Goal: Task Accomplishment & Management: Use online tool/utility

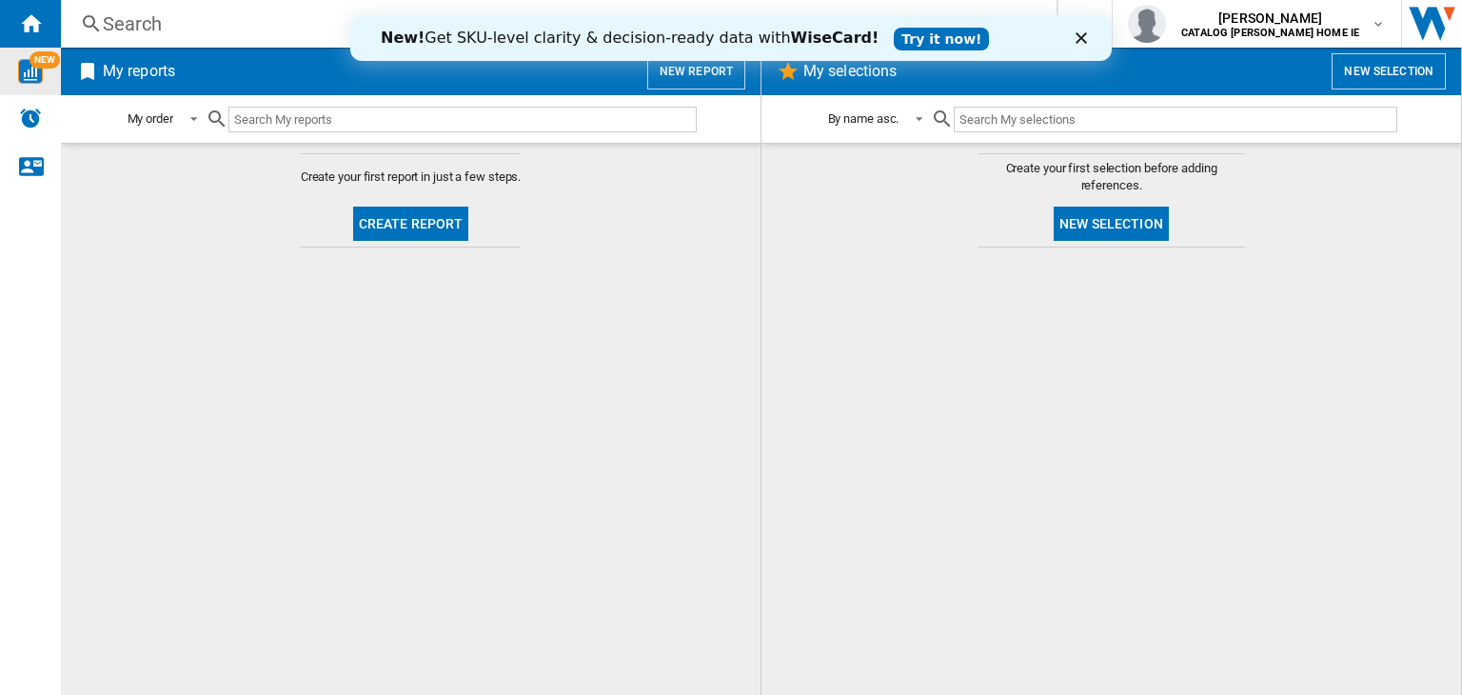
click at [36, 67] on span "NEW" at bounding box center [44, 59] width 30 height 17
click at [1087, 35] on div "Close" at bounding box center [1084, 37] width 19 height 11
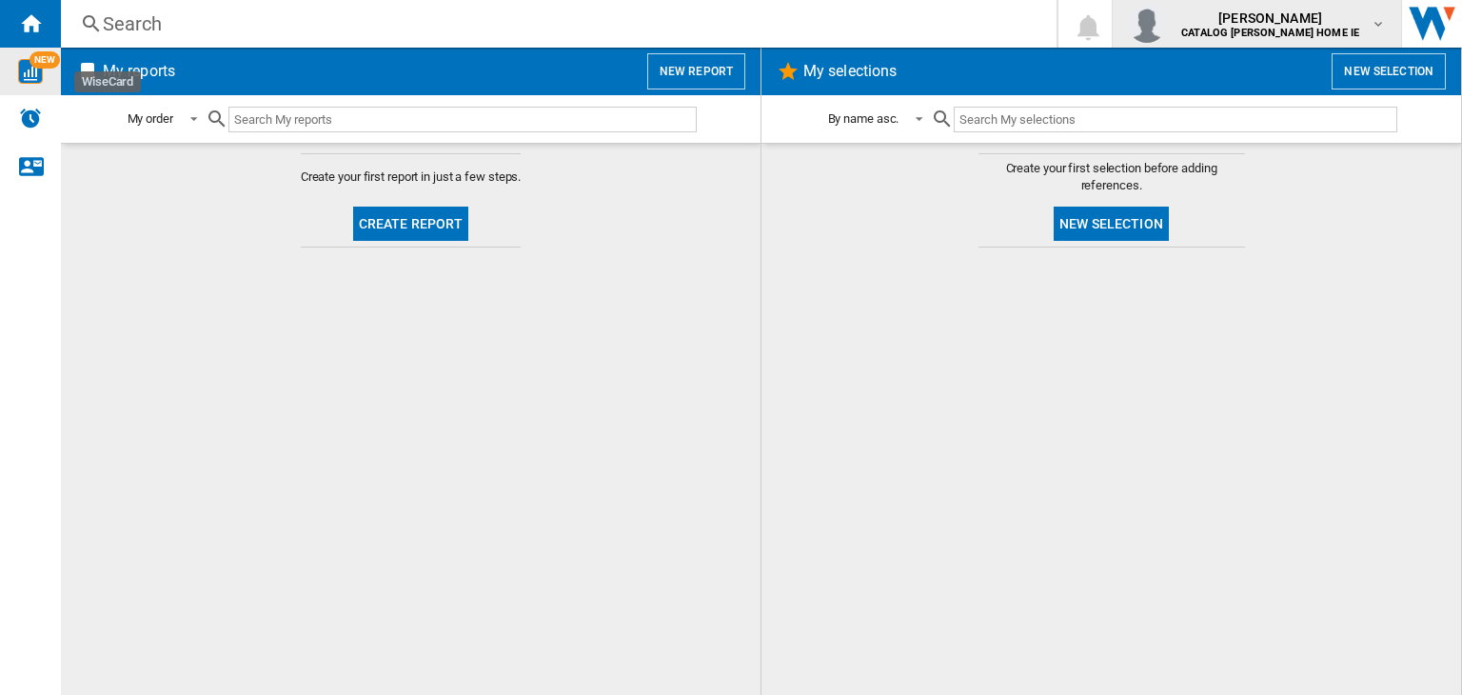
click at [1306, 19] on span "[PERSON_NAME]" at bounding box center [1270, 18] width 178 height 19
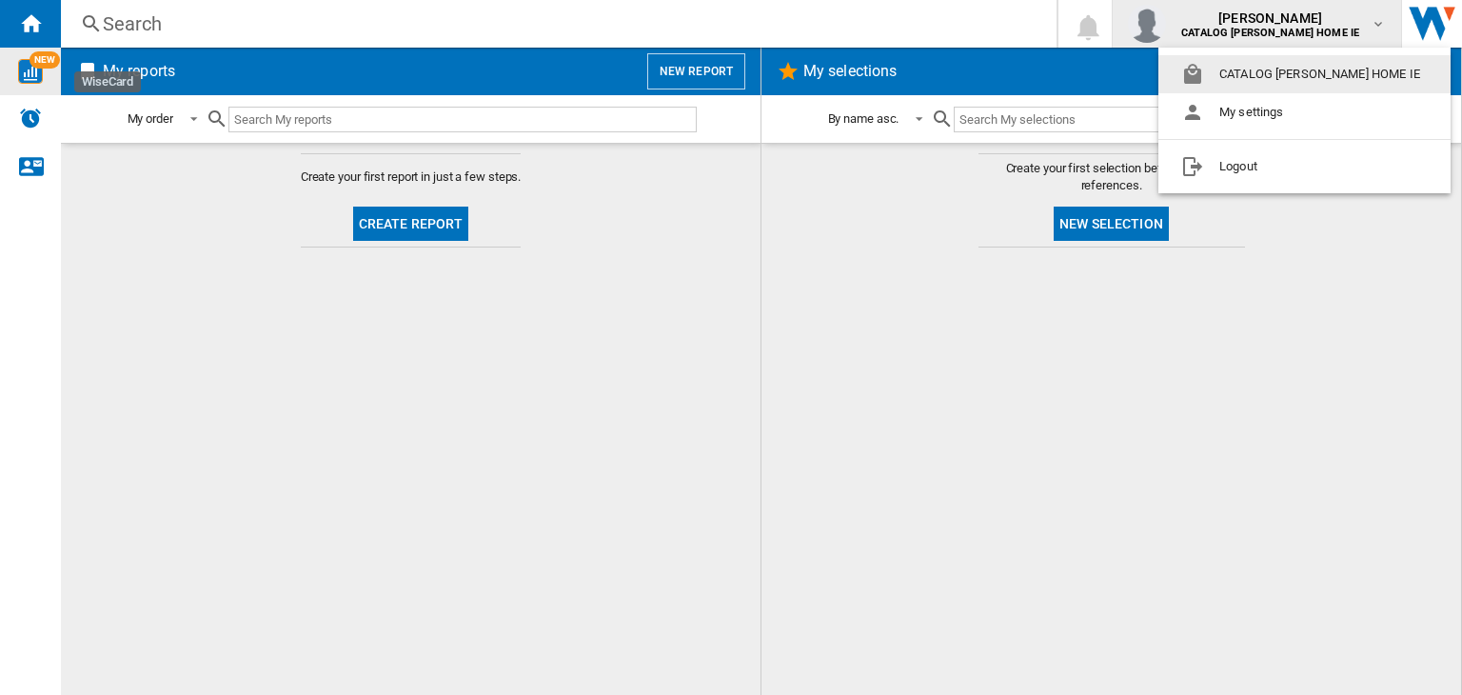
click at [1306, 19] on md-backdrop at bounding box center [731, 347] width 1462 height 695
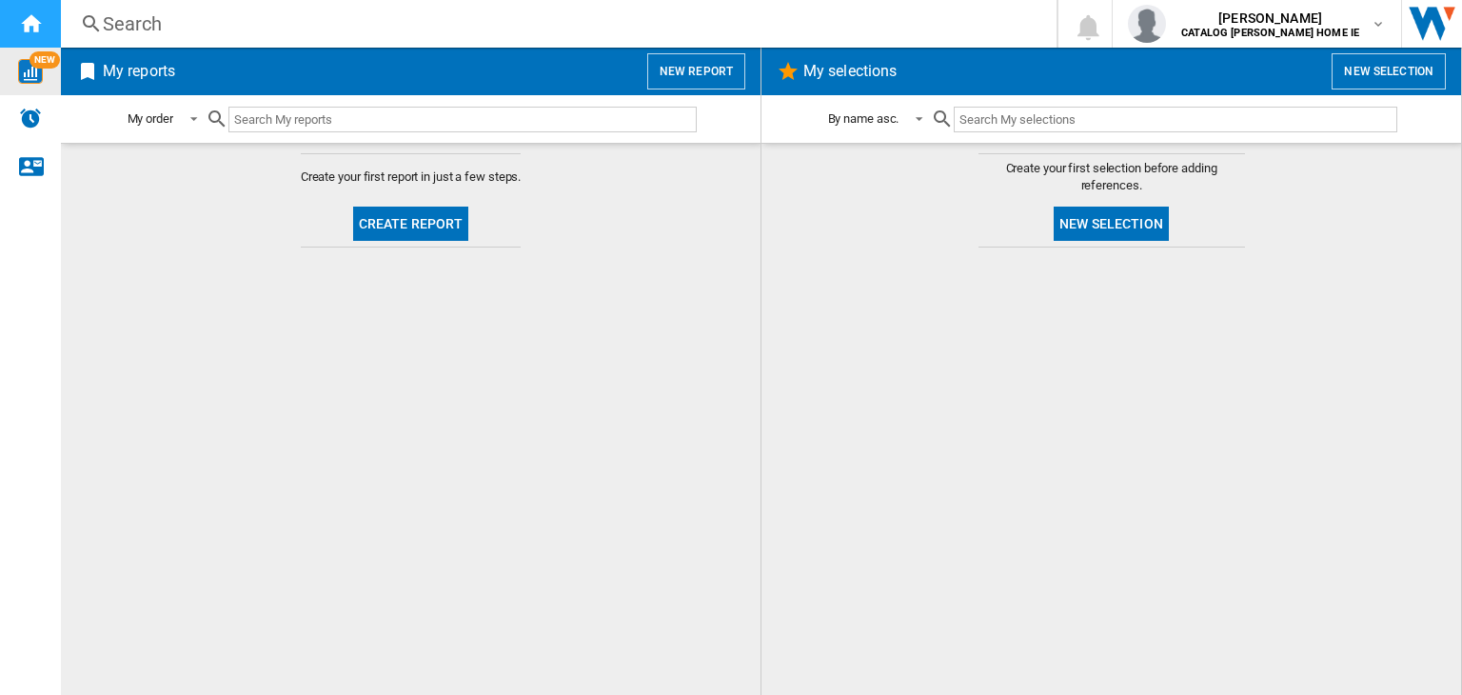
click at [24, 31] on ng-md-icon "Home" at bounding box center [30, 22] width 23 height 23
click at [675, 76] on button "New report" at bounding box center [696, 71] width 98 height 36
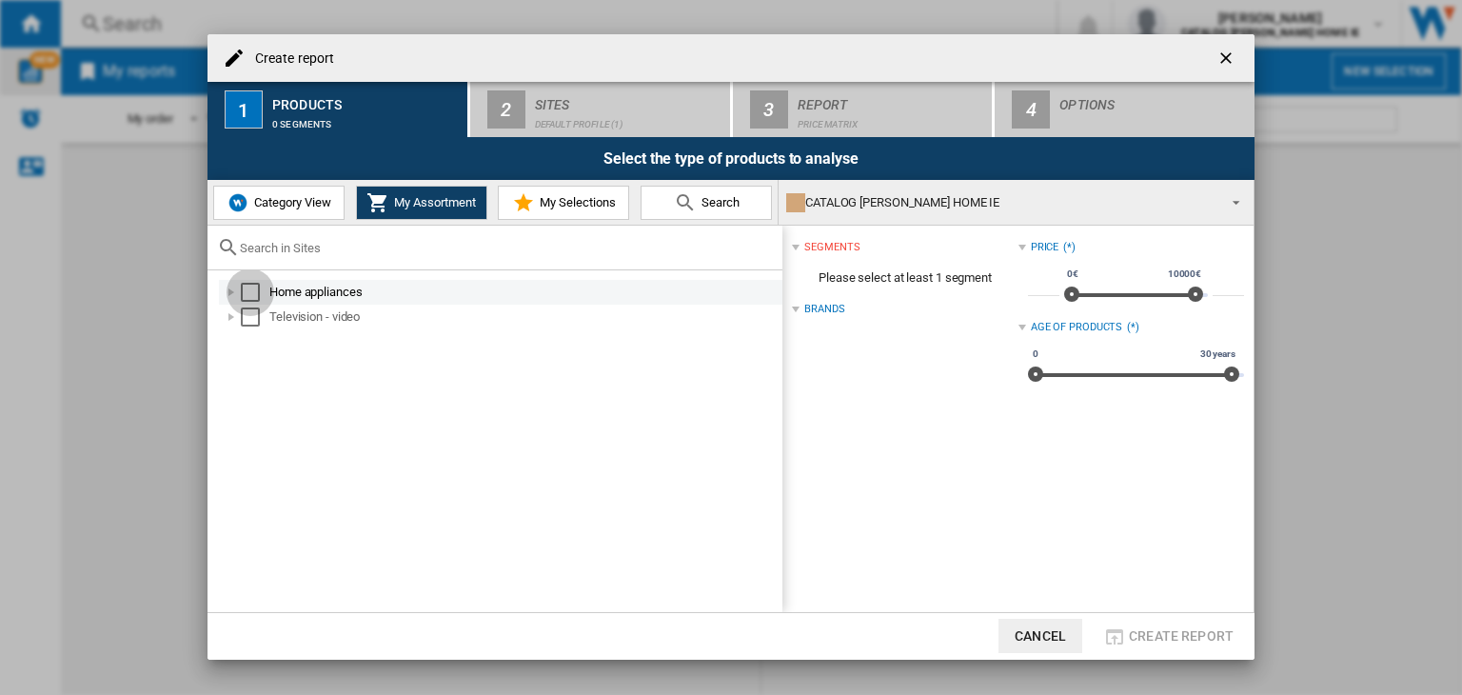
click at [257, 295] on div "Select" at bounding box center [250, 292] width 19 height 19
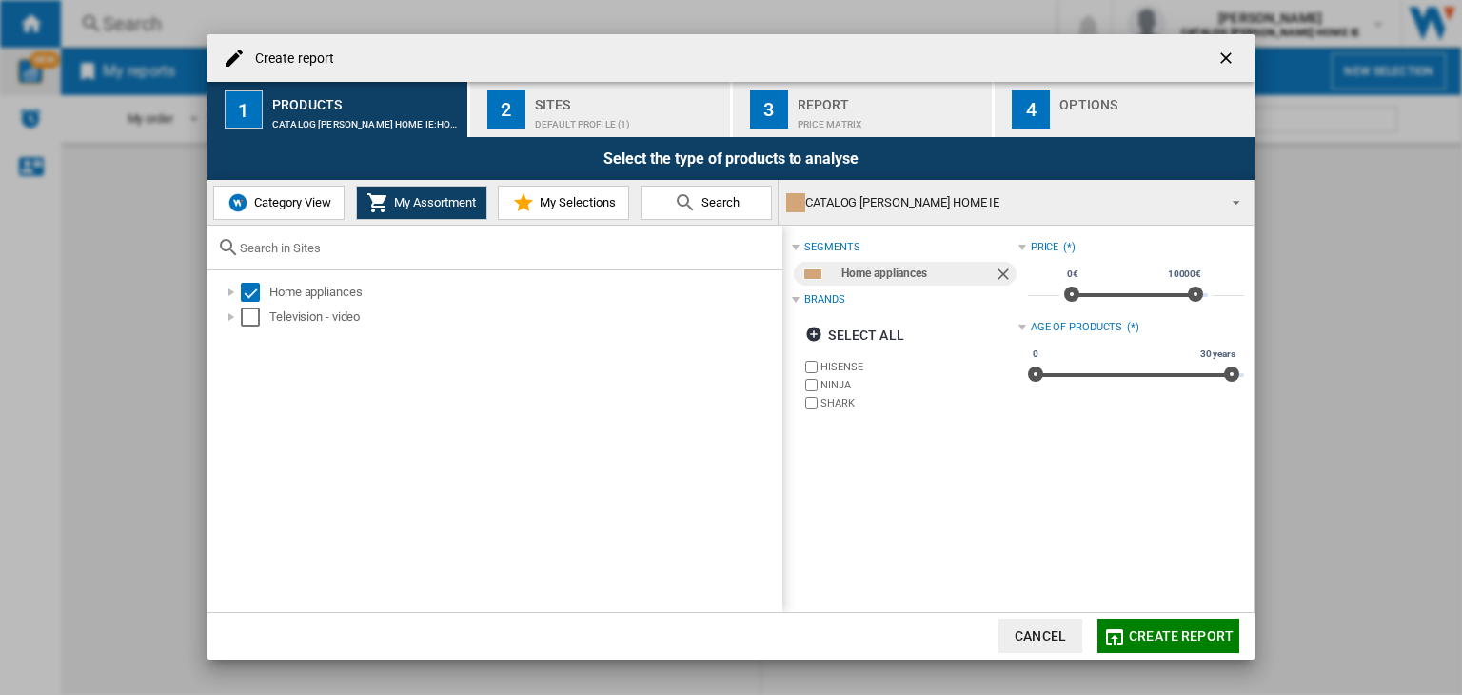
click at [891, 279] on div "Home appliances" at bounding box center [916, 274] width 151 height 24
click at [692, 200] on md-icon at bounding box center [685, 202] width 23 height 23
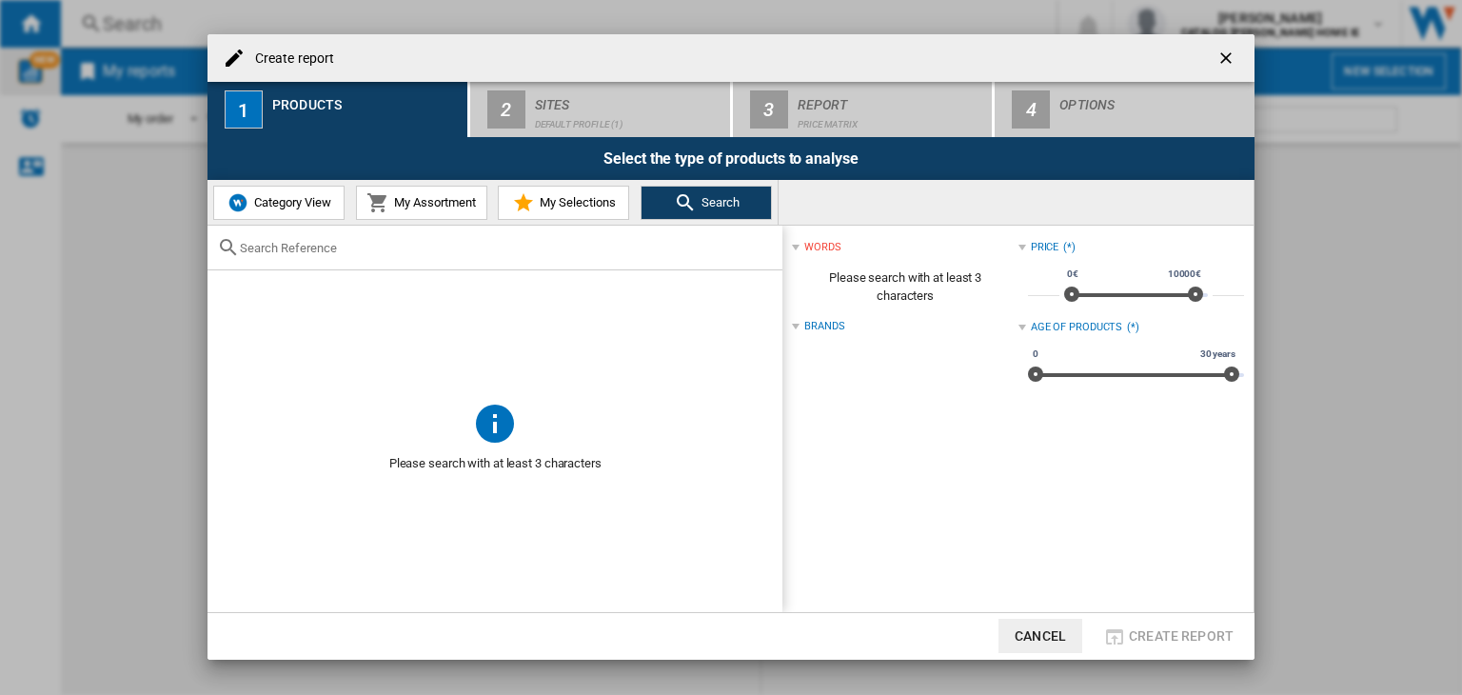
click at [559, 206] on span "My Selections" at bounding box center [575, 202] width 81 height 14
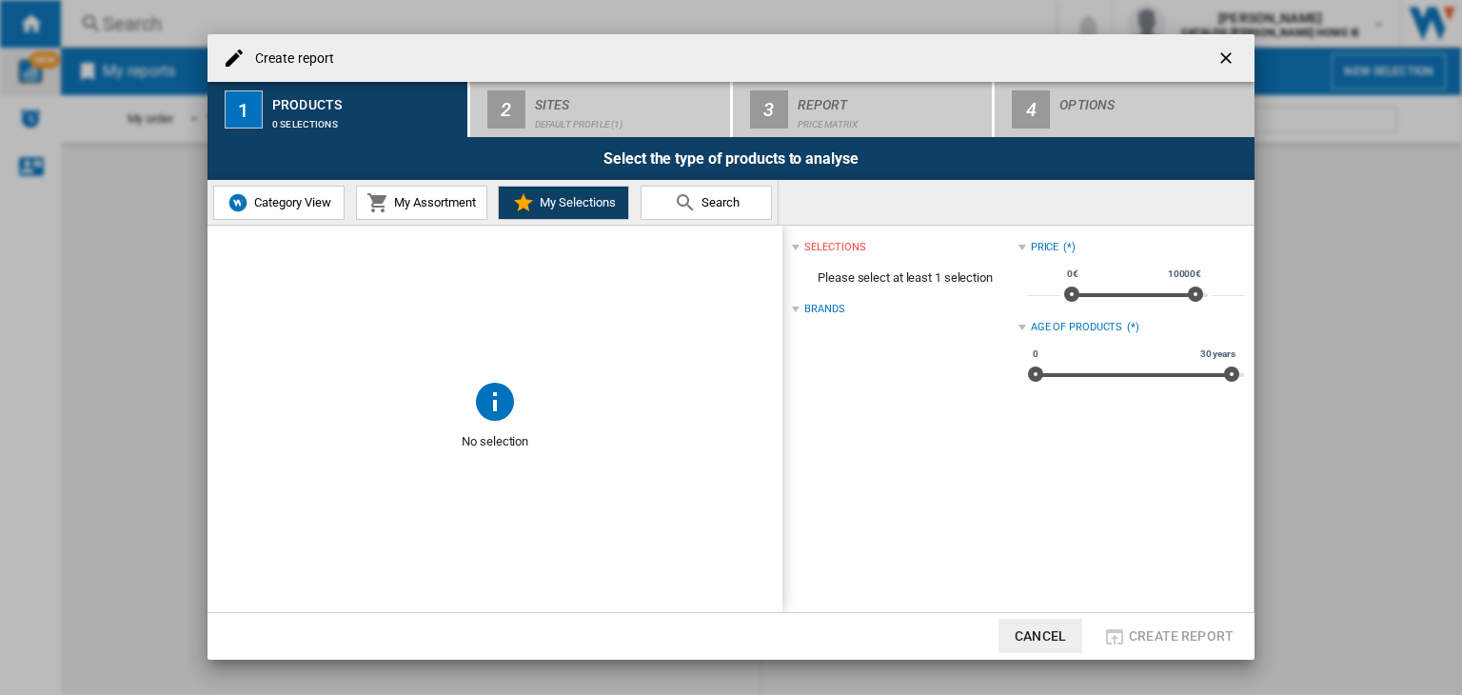
click at [321, 196] on span "Category View" at bounding box center [290, 202] width 82 height 14
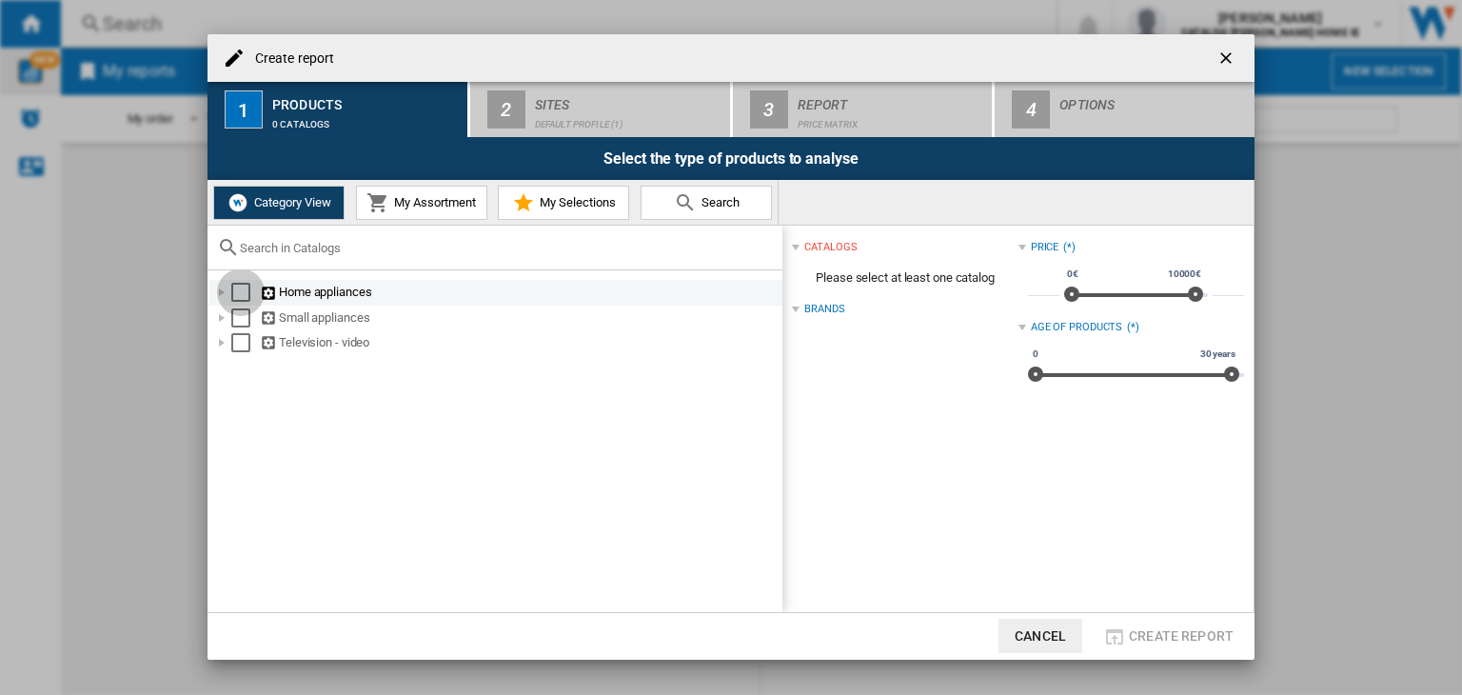
click at [245, 293] on div "Select" at bounding box center [240, 292] width 19 height 19
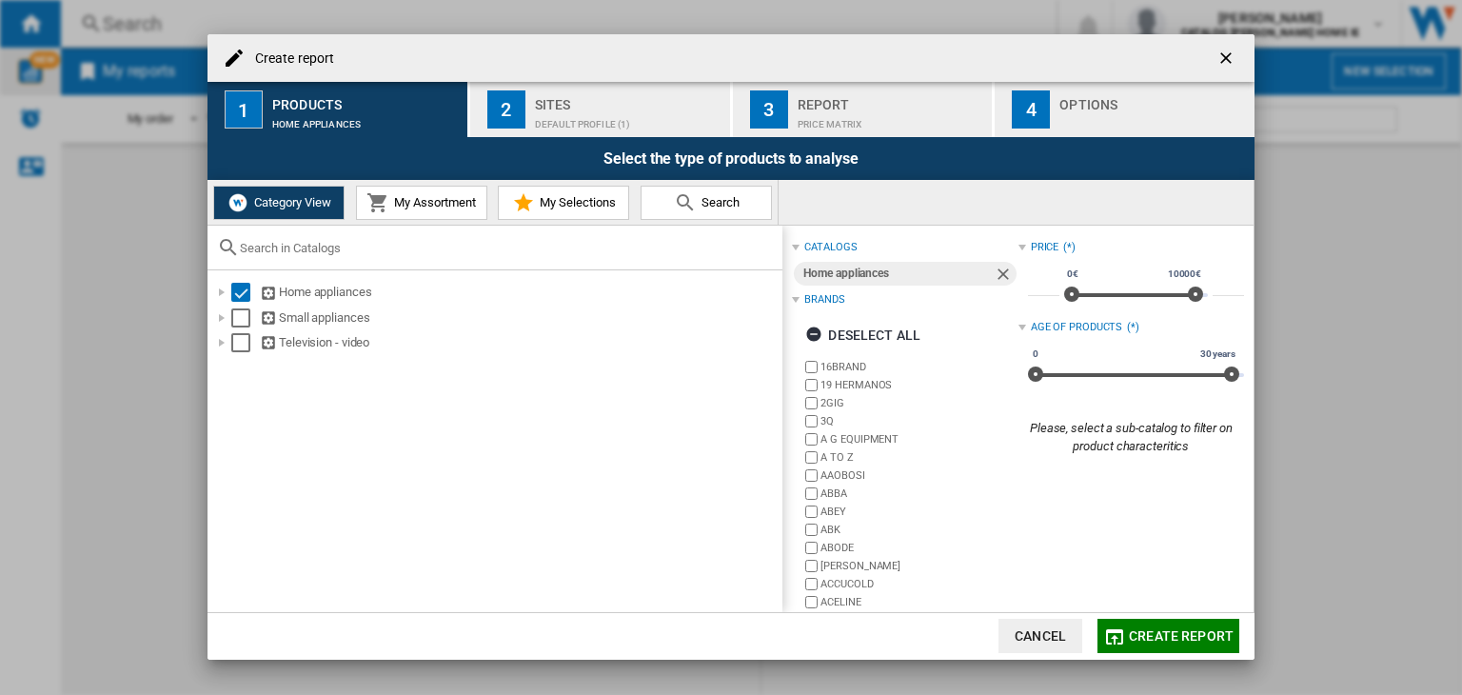
click at [1051, 624] on button "Cancel" at bounding box center [1040, 636] width 84 height 34
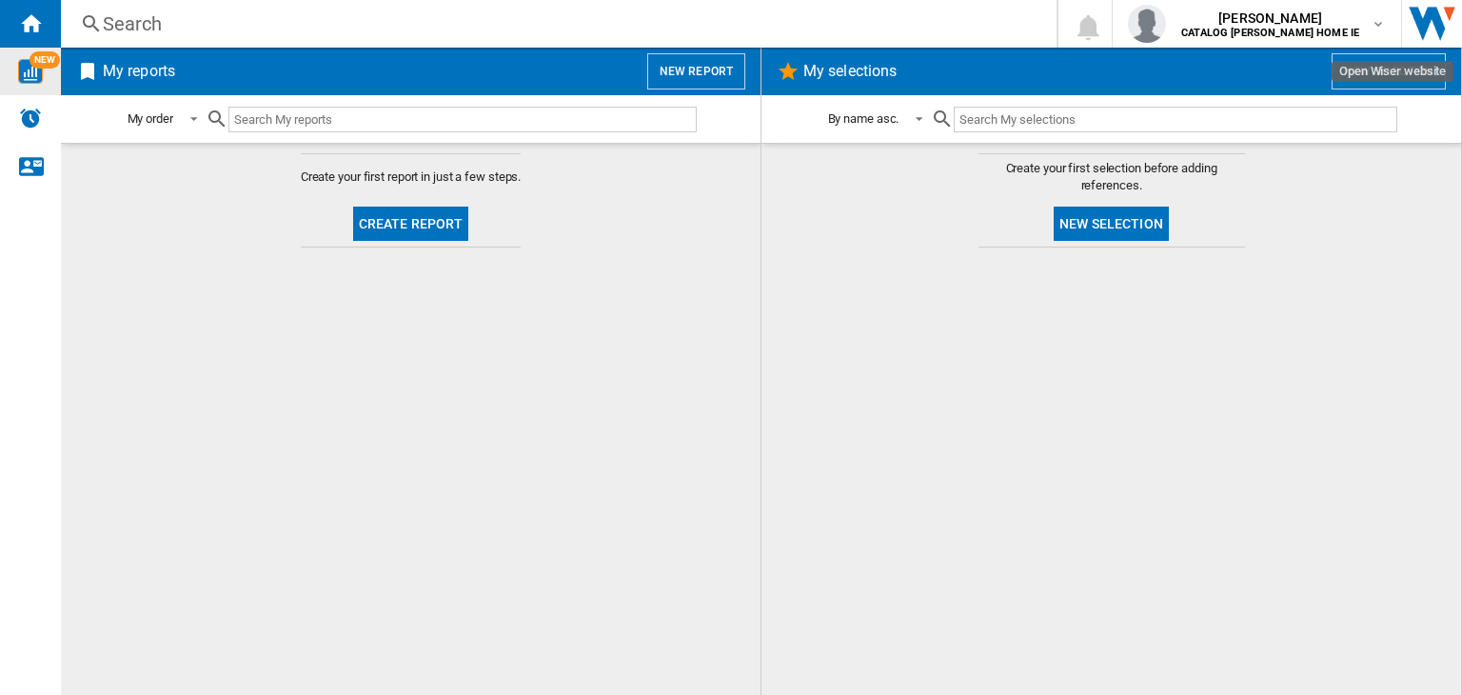
click at [1423, 25] on img "Open Wiser website" at bounding box center [1432, 24] width 60 height 48
click at [324, 113] on input "text" at bounding box center [462, 120] width 468 height 26
click at [32, 18] on ng-md-icon "Home" at bounding box center [30, 22] width 23 height 23
click at [160, 32] on div "Search" at bounding box center [555, 23] width 904 height 27
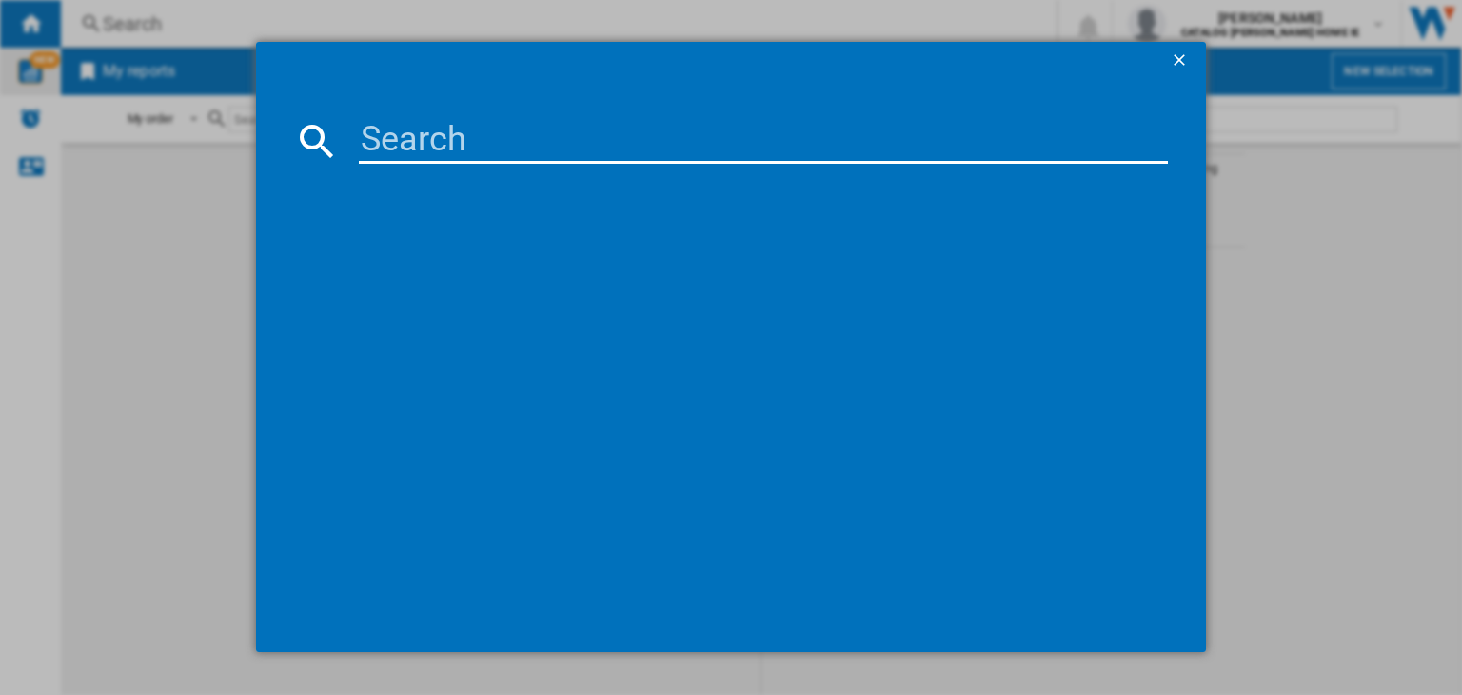
click at [372, 145] on input at bounding box center [763, 141] width 809 height 46
type input "p"
click at [1170, 63] on ng-md-icon "getI18NText('BUTTONS.CLOSE_DIALOG')" at bounding box center [1181, 61] width 23 height 23
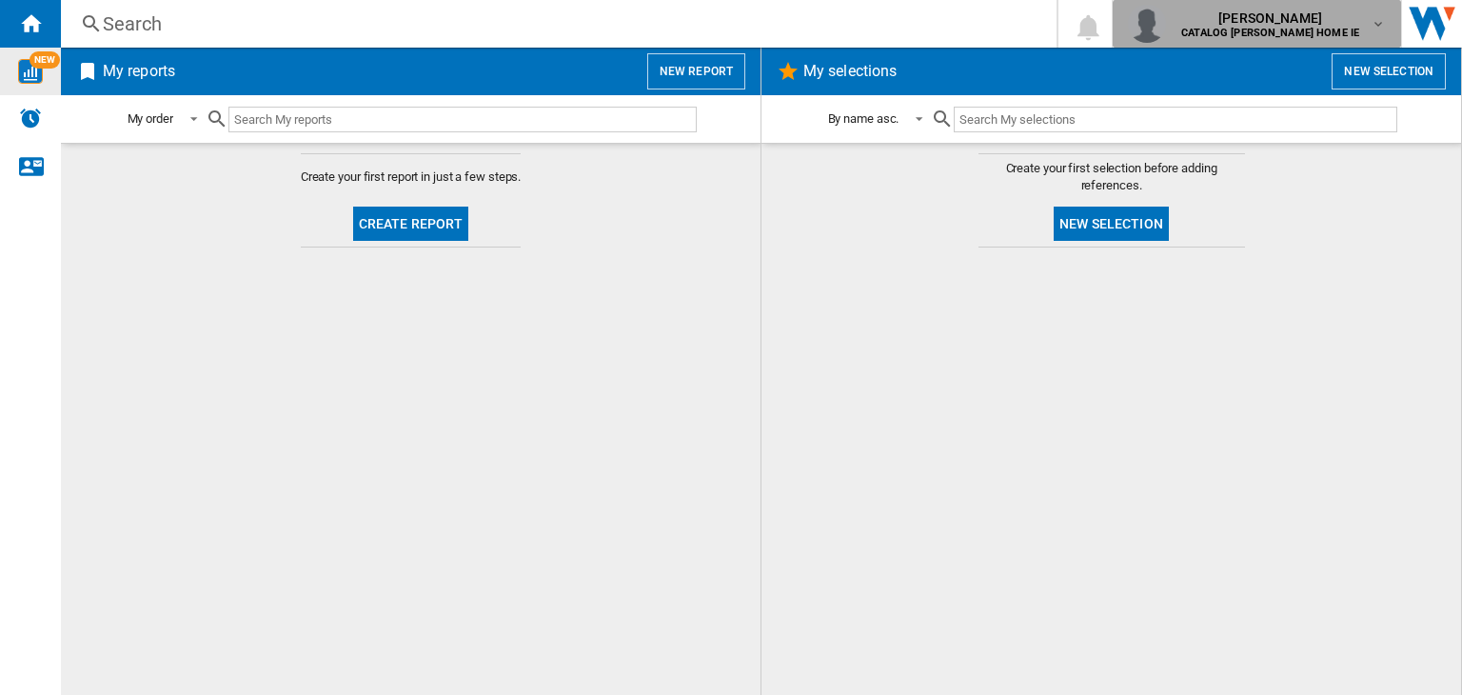
click at [1331, 35] on b "CATALOG [PERSON_NAME] HOME IE" at bounding box center [1270, 33] width 178 height 12
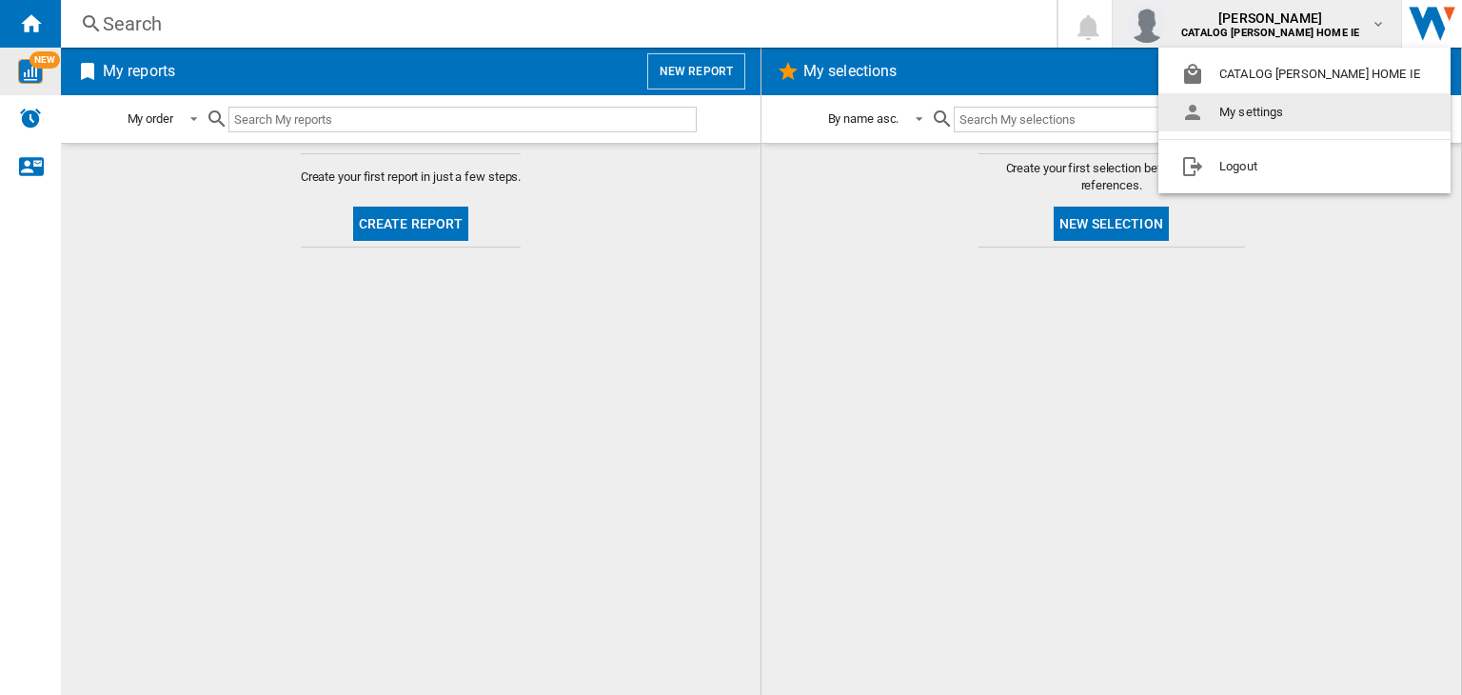
click at [1262, 111] on button "My settings" at bounding box center [1304, 112] width 292 height 38
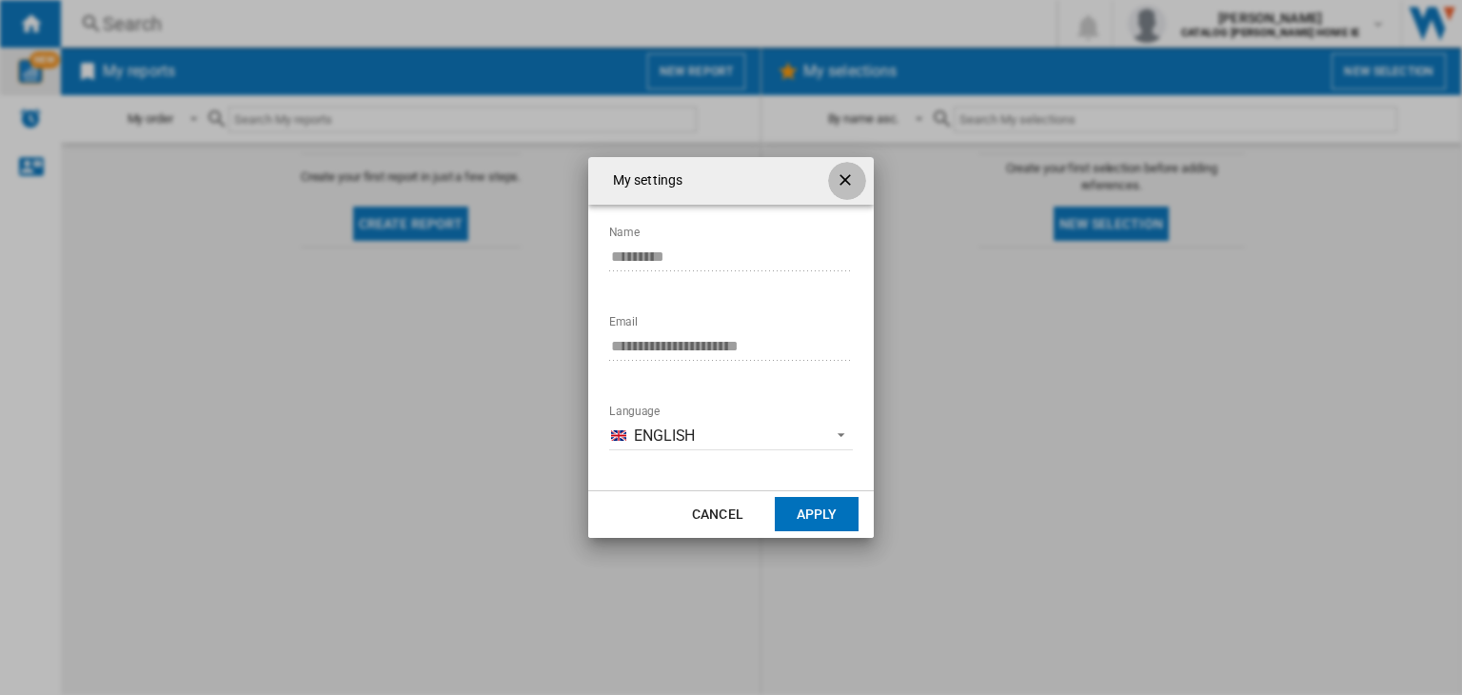
click at [845, 179] on ng-md-icon "getI18NText('BUTTONS.CLOSE_DIALOG')" at bounding box center [846, 181] width 23 height 23
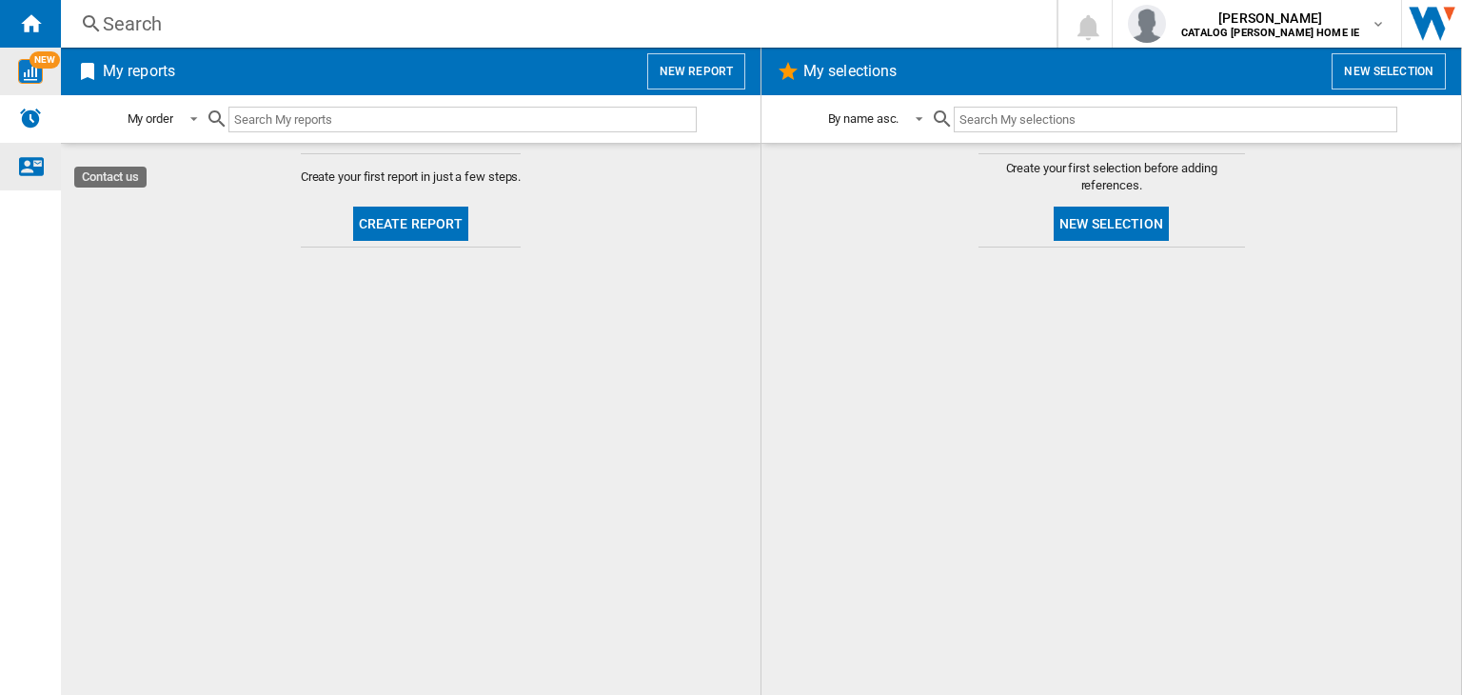
click at [23, 160] on ng-md-icon "Contact us" at bounding box center [30, 165] width 23 height 23
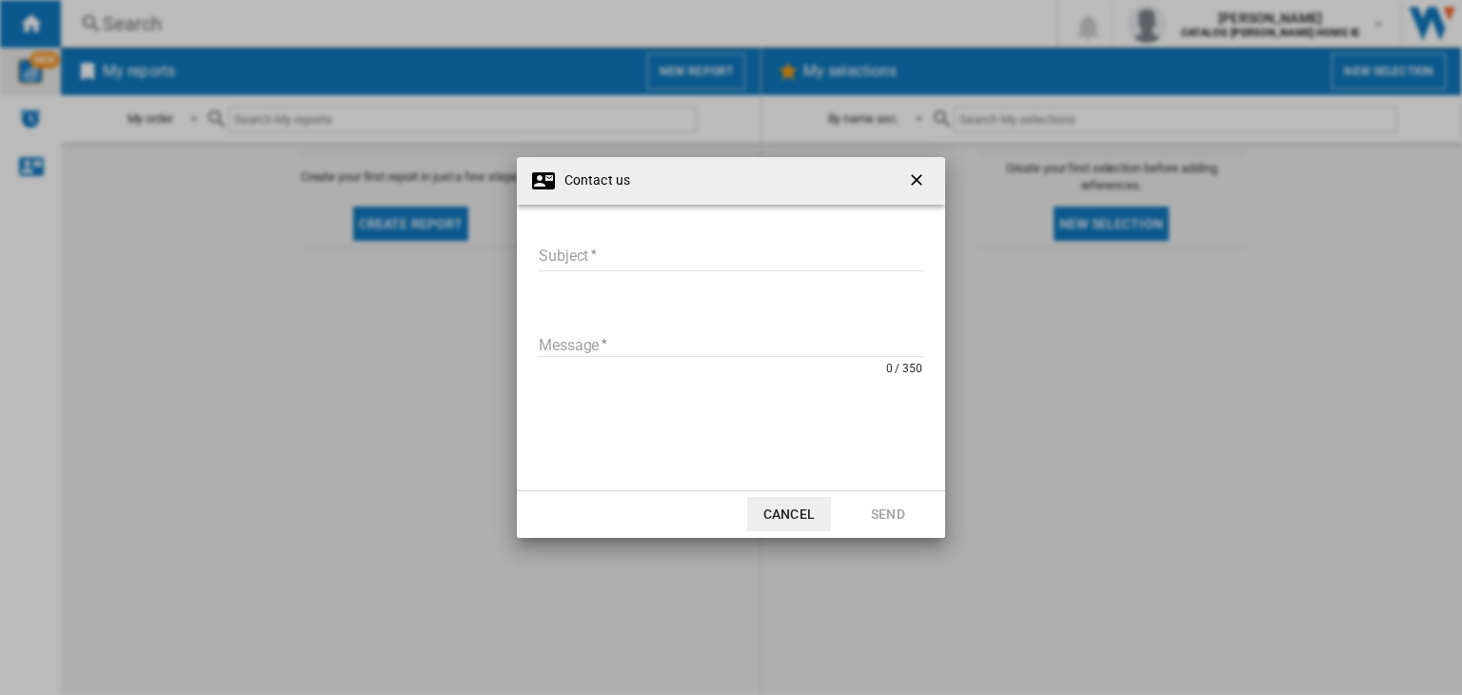
click at [27, 130] on div "Contact us Subject Subject required Message 0 / 350 Message required Cancel Send" at bounding box center [731, 347] width 1462 height 694
click at [776, 506] on button "Cancel" at bounding box center [789, 514] width 84 height 34
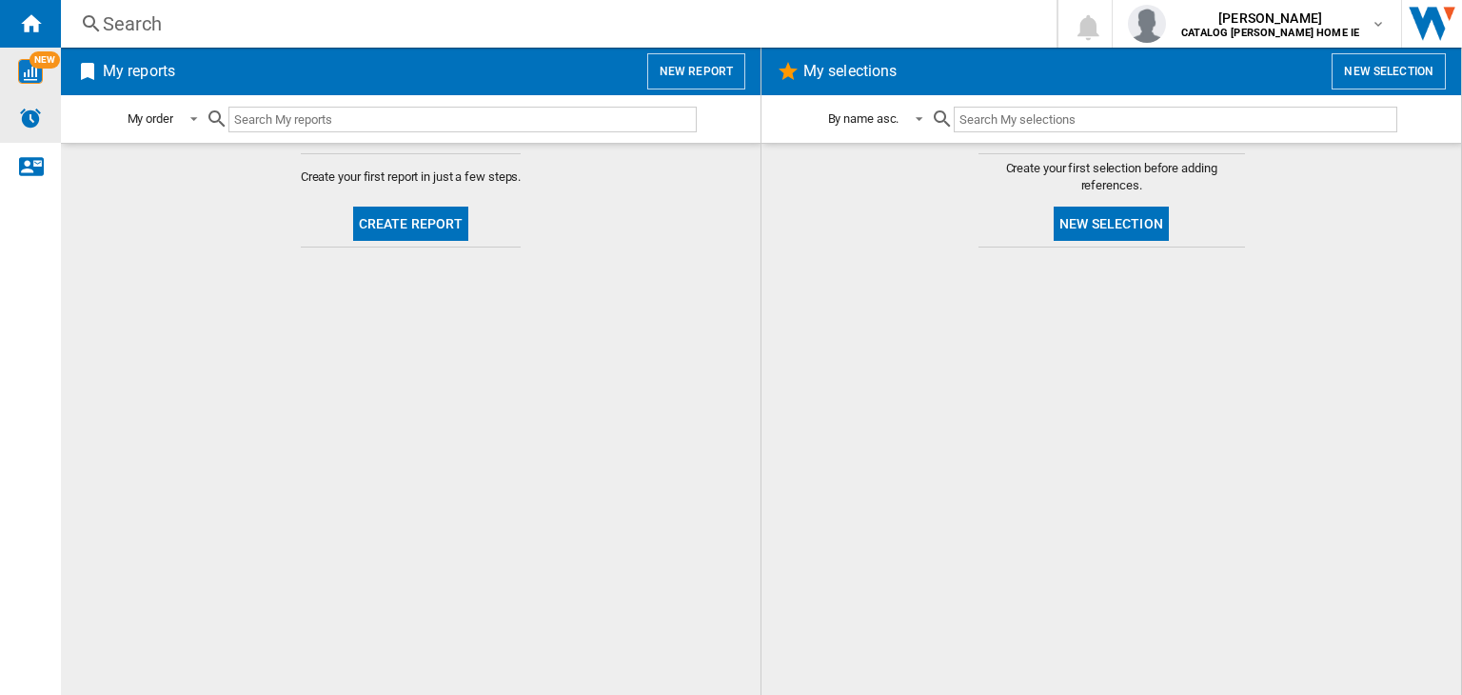
click at [35, 111] on img "Alerts" at bounding box center [30, 118] width 23 height 23
click at [27, 25] on ng-md-icon "Home" at bounding box center [30, 22] width 23 height 23
click at [30, 59] on span "NEW" at bounding box center [44, 59] width 30 height 17
click at [661, 88] on button "New report" at bounding box center [696, 71] width 98 height 36
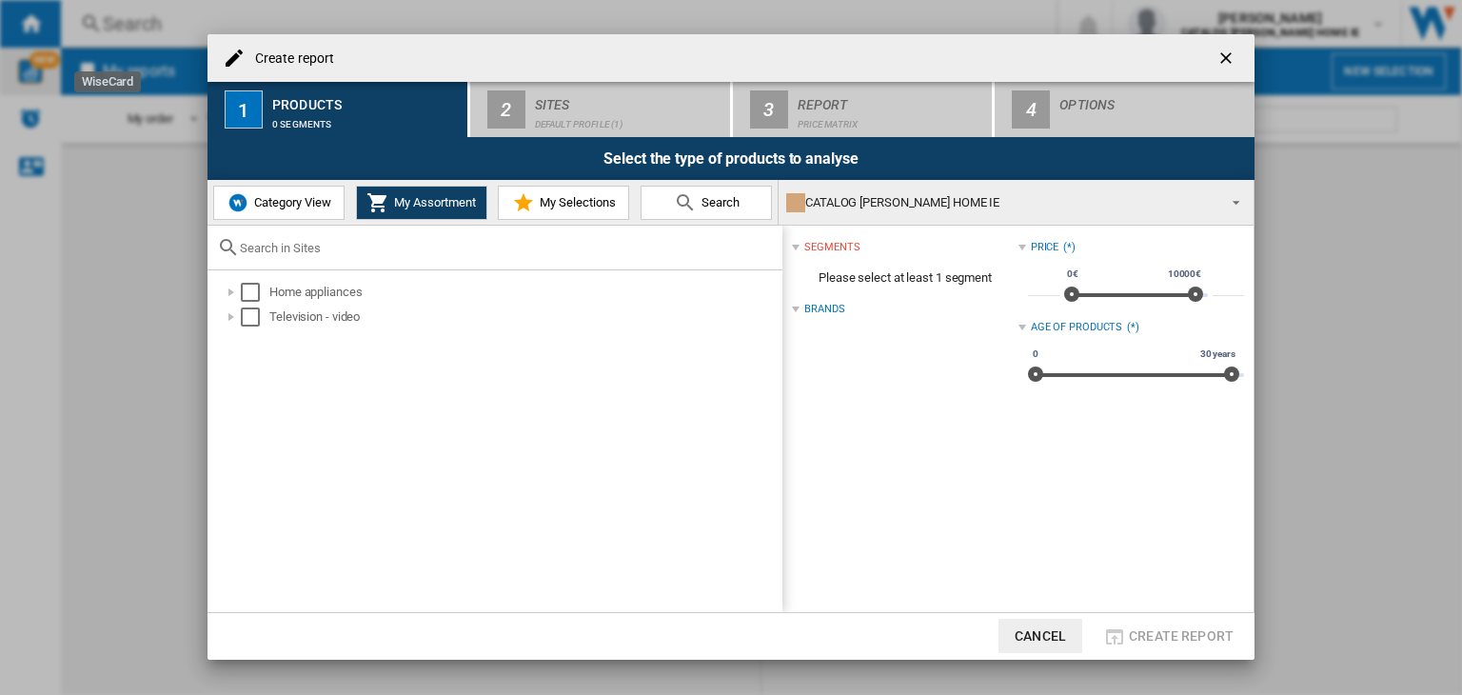
click at [655, 206] on button "Search" at bounding box center [705, 203] width 131 height 34
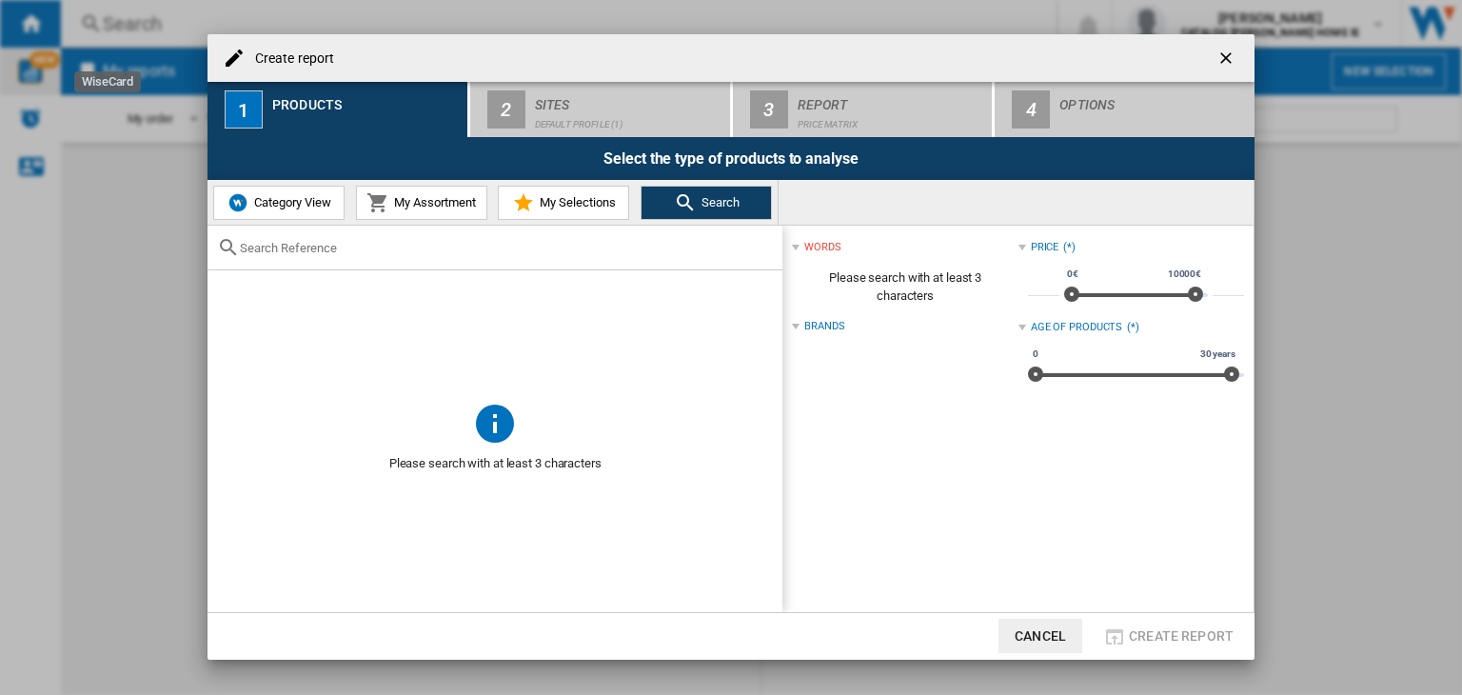
click at [401, 197] on span "My Assortment" at bounding box center [432, 202] width 87 height 14
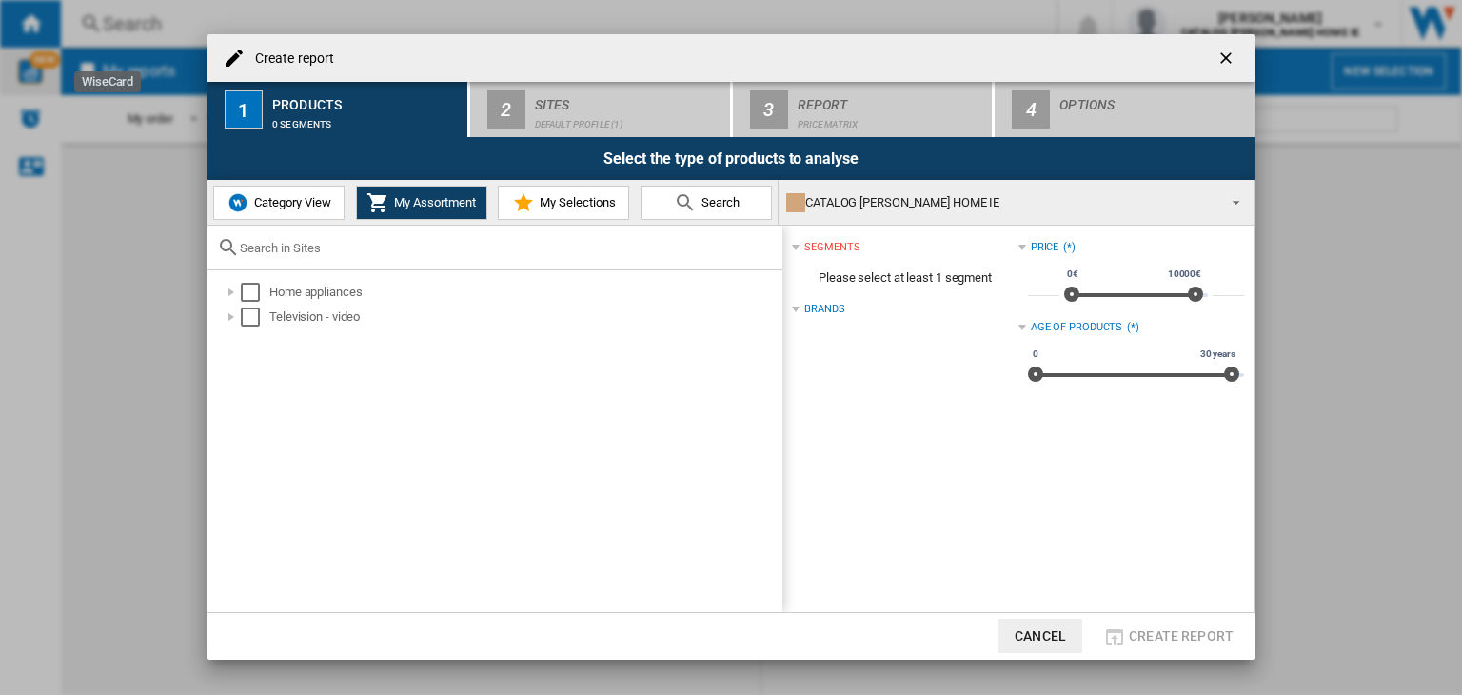
click at [816, 206] on div "CATALOG [PERSON_NAME] HOME IE" at bounding box center [1000, 202] width 429 height 27
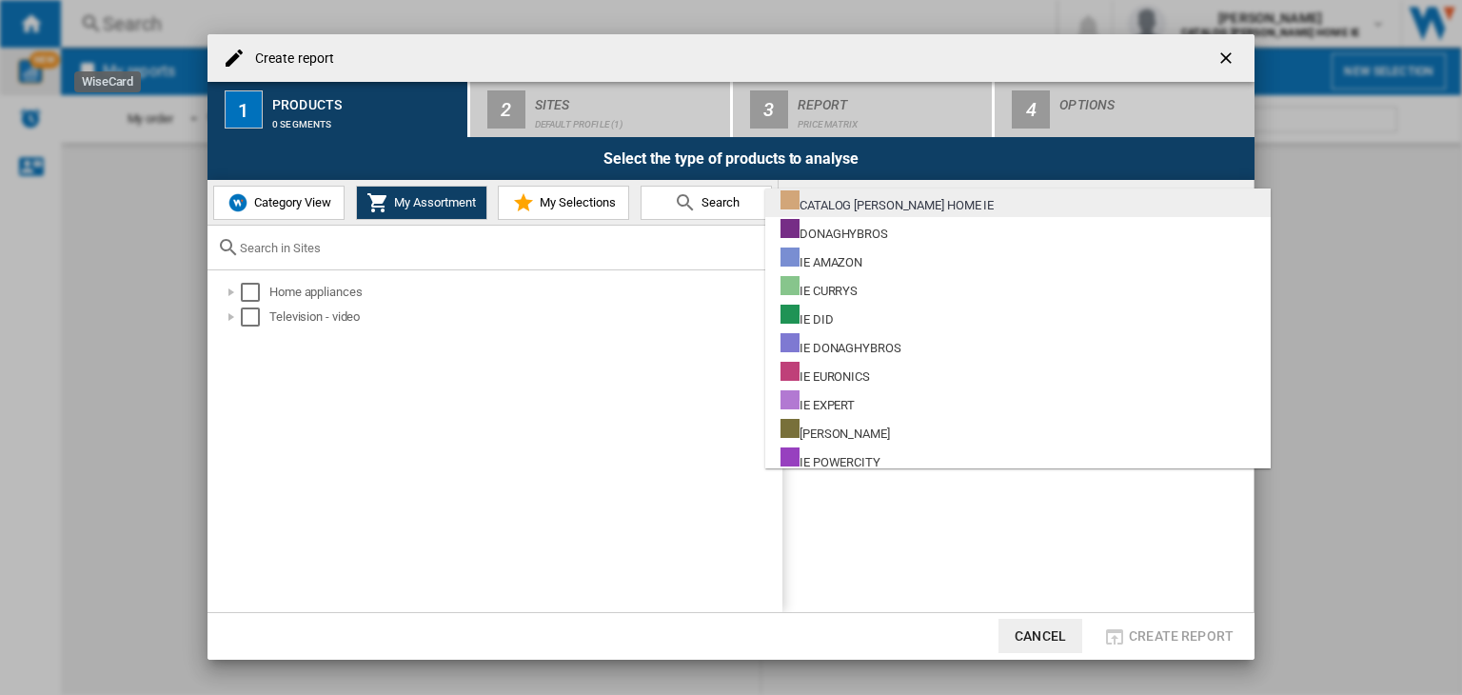
click at [848, 201] on div "CATALOG [PERSON_NAME] HOME IE" at bounding box center [886, 202] width 213 height 24
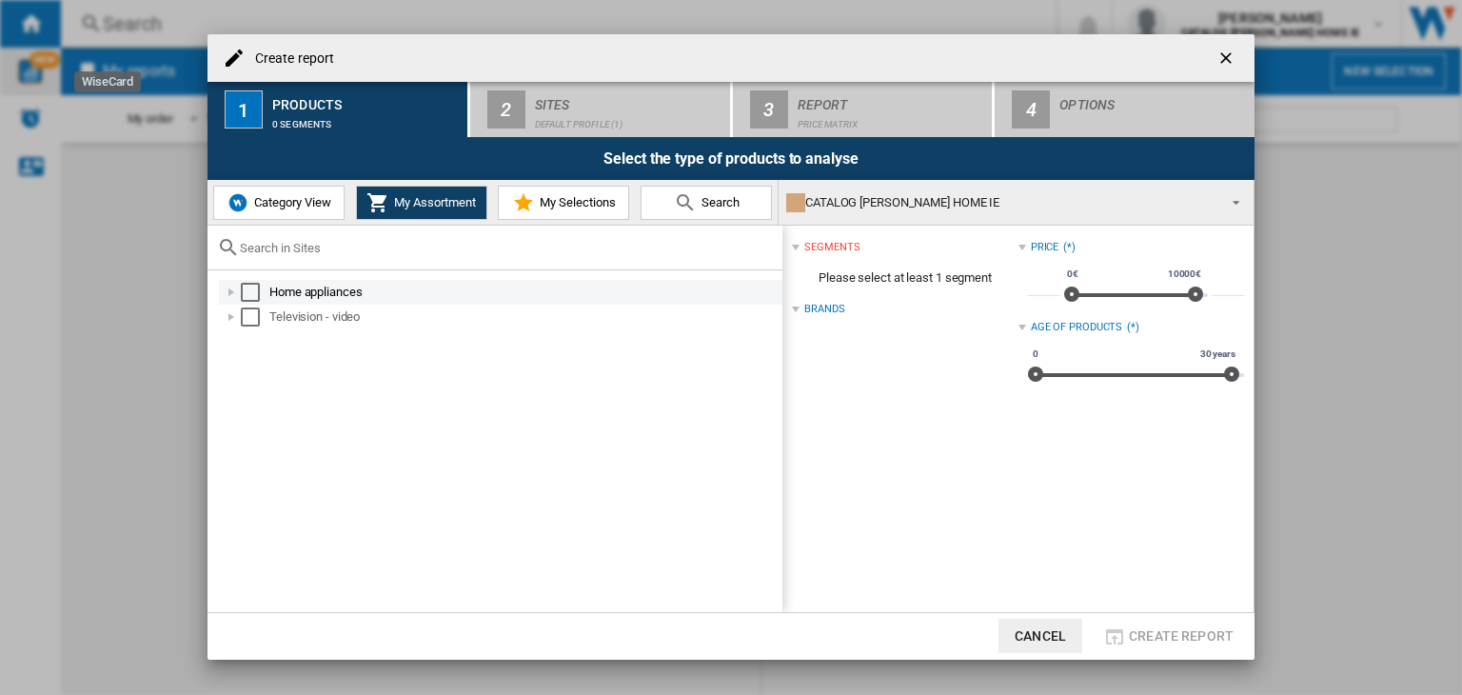
click at [256, 284] on div "Select" at bounding box center [250, 292] width 19 height 19
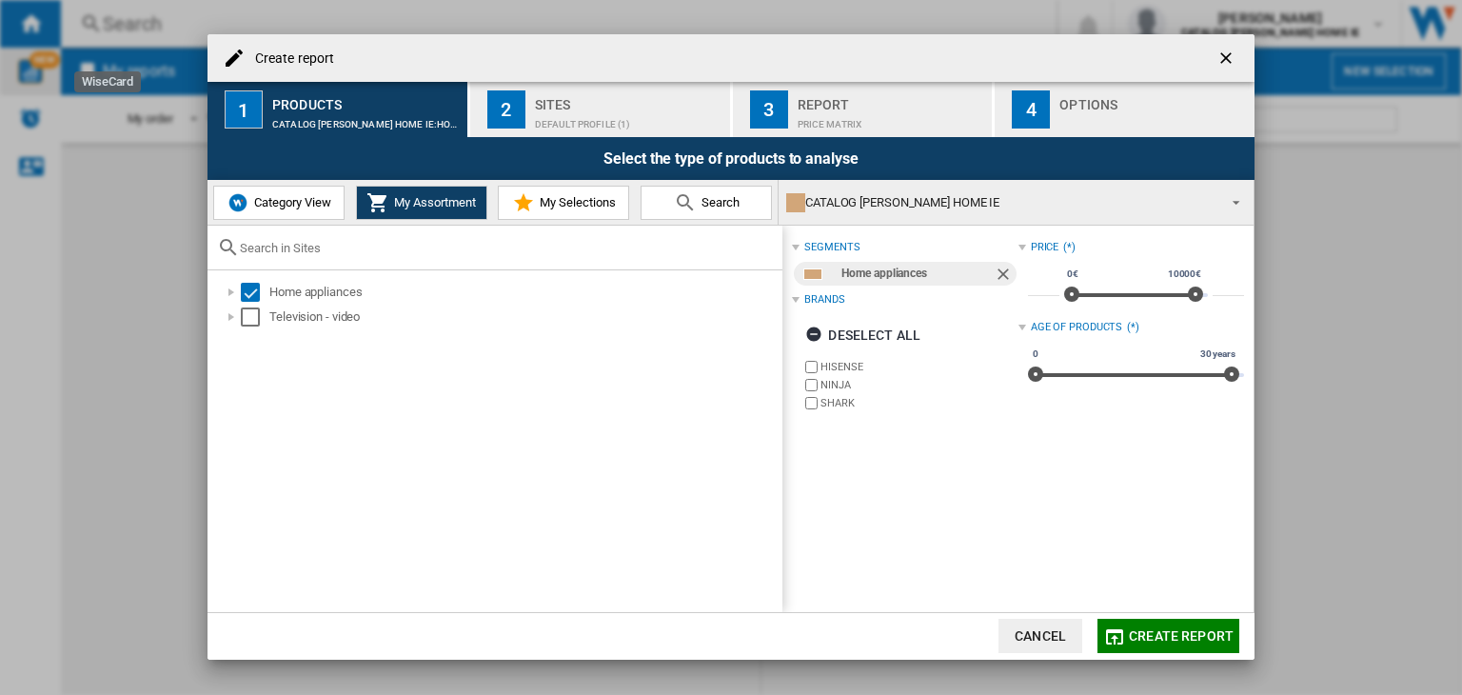
click at [835, 365] on label "HISENSE" at bounding box center [918, 367] width 197 height 14
click at [840, 272] on md-chip "Home appliances" at bounding box center [905, 274] width 222 height 24
click at [797, 271] on md-chip "Home appliances" at bounding box center [905, 274] width 222 height 24
click at [808, 279] on md-chip "Home appliances" at bounding box center [905, 274] width 222 height 24
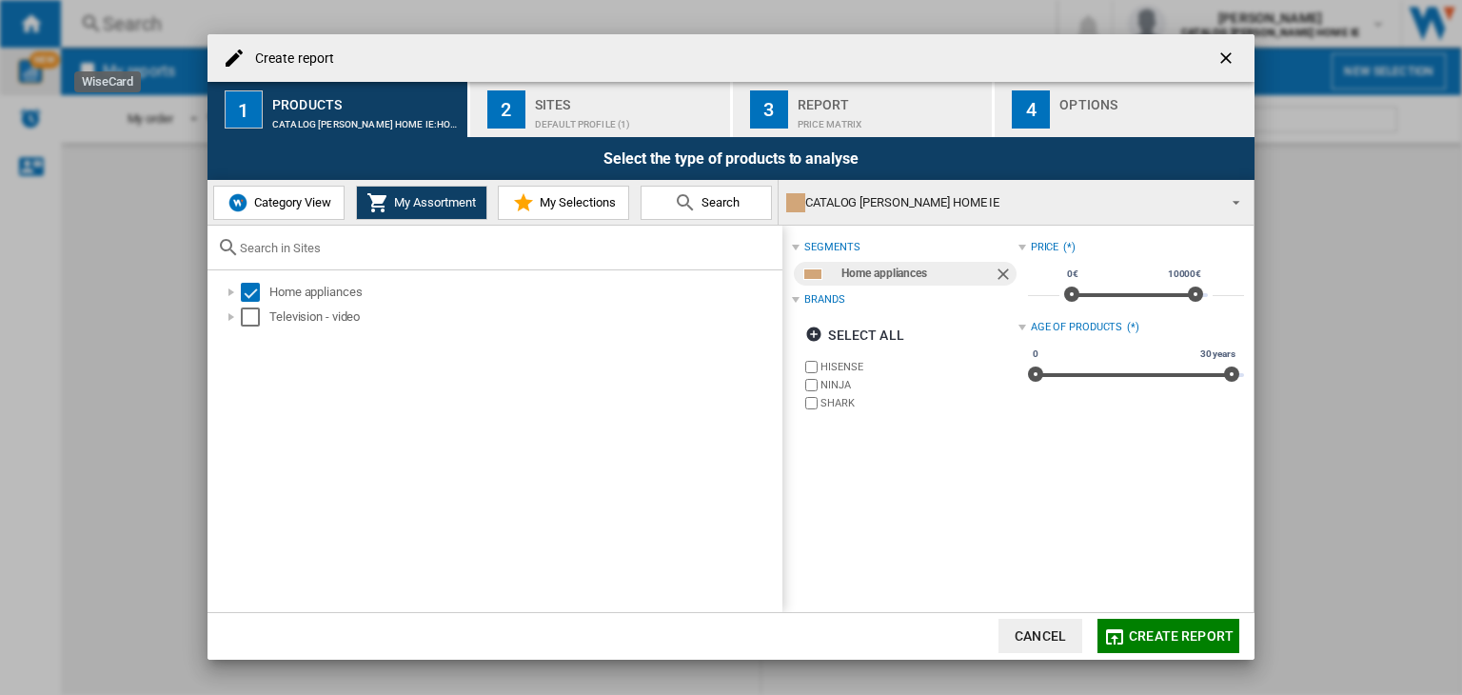
click at [289, 203] on span "Category View" at bounding box center [290, 202] width 82 height 14
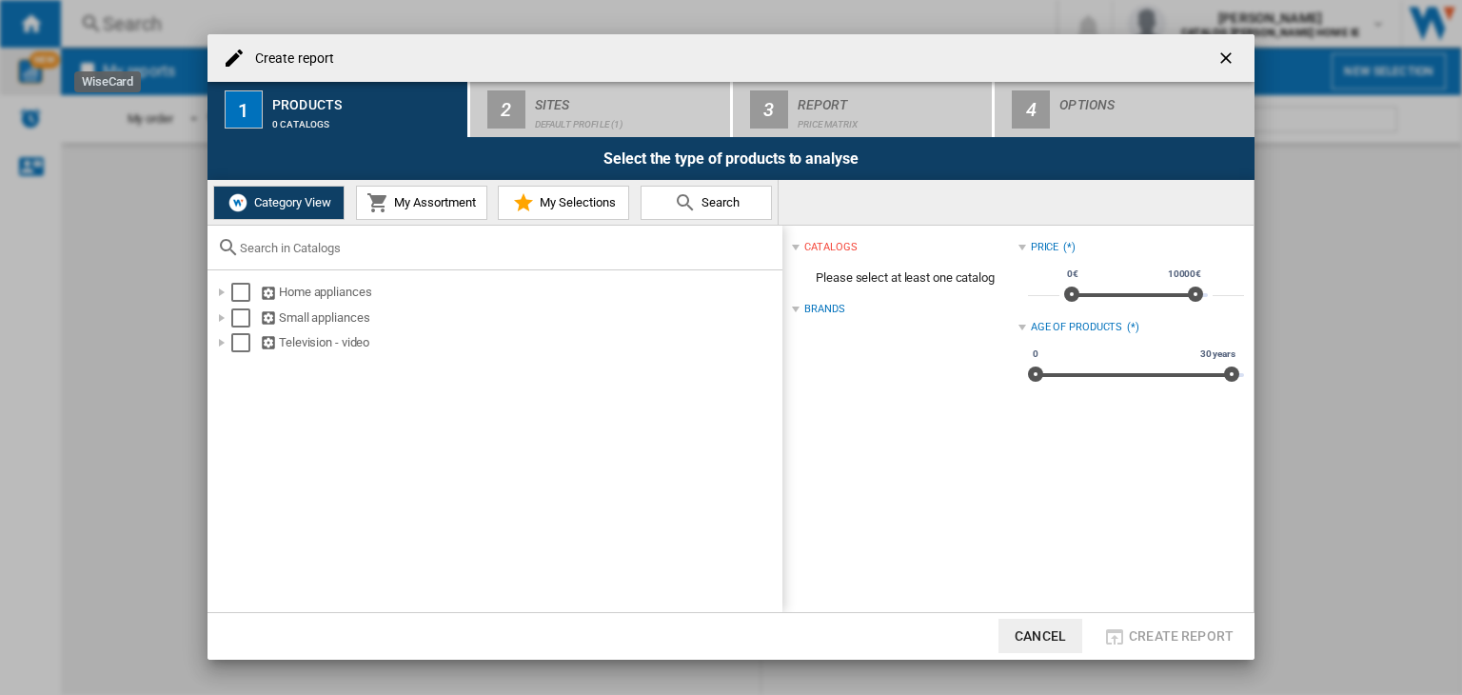
click at [1225, 60] on ng-md-icon "getI18NText('BUTTONS.CLOSE_DIALOG')" at bounding box center [1227, 60] width 23 height 23
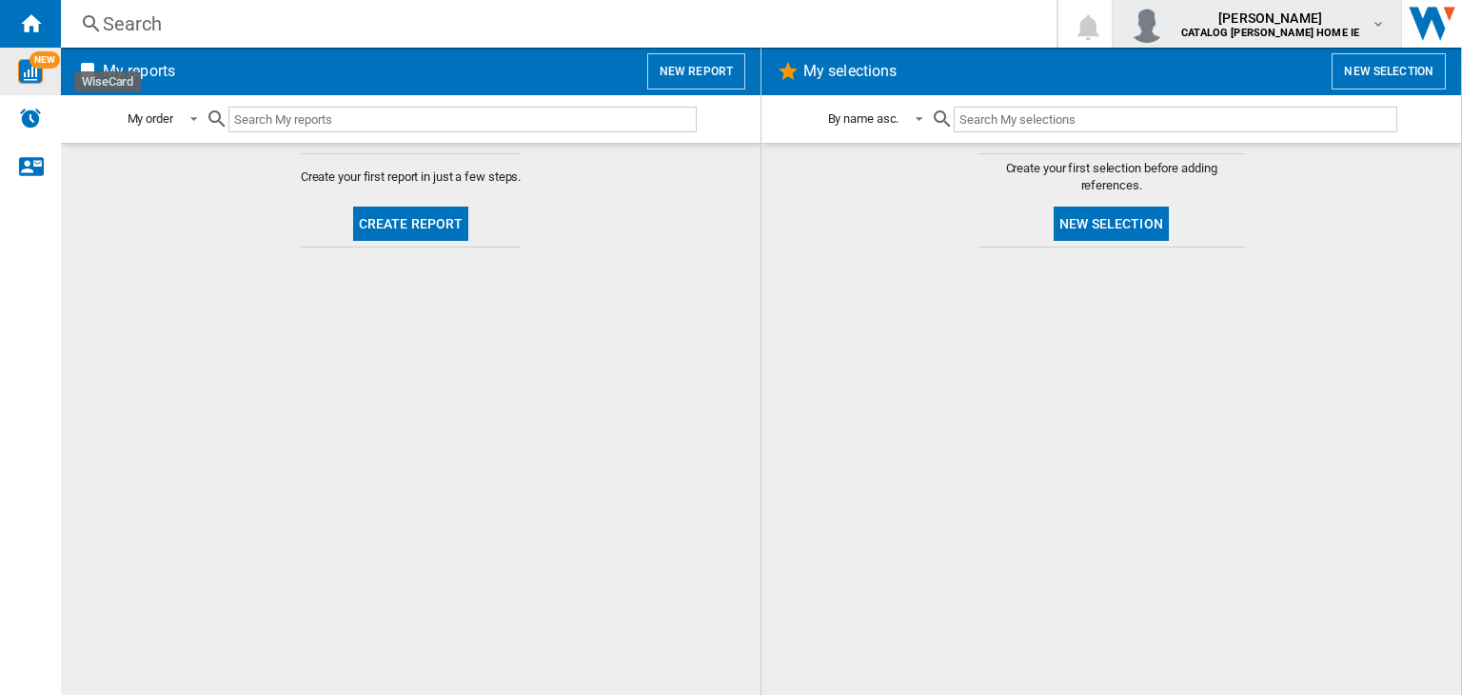
click at [1303, 33] on b "CATALOG [PERSON_NAME] HOME IE" at bounding box center [1270, 33] width 178 height 12
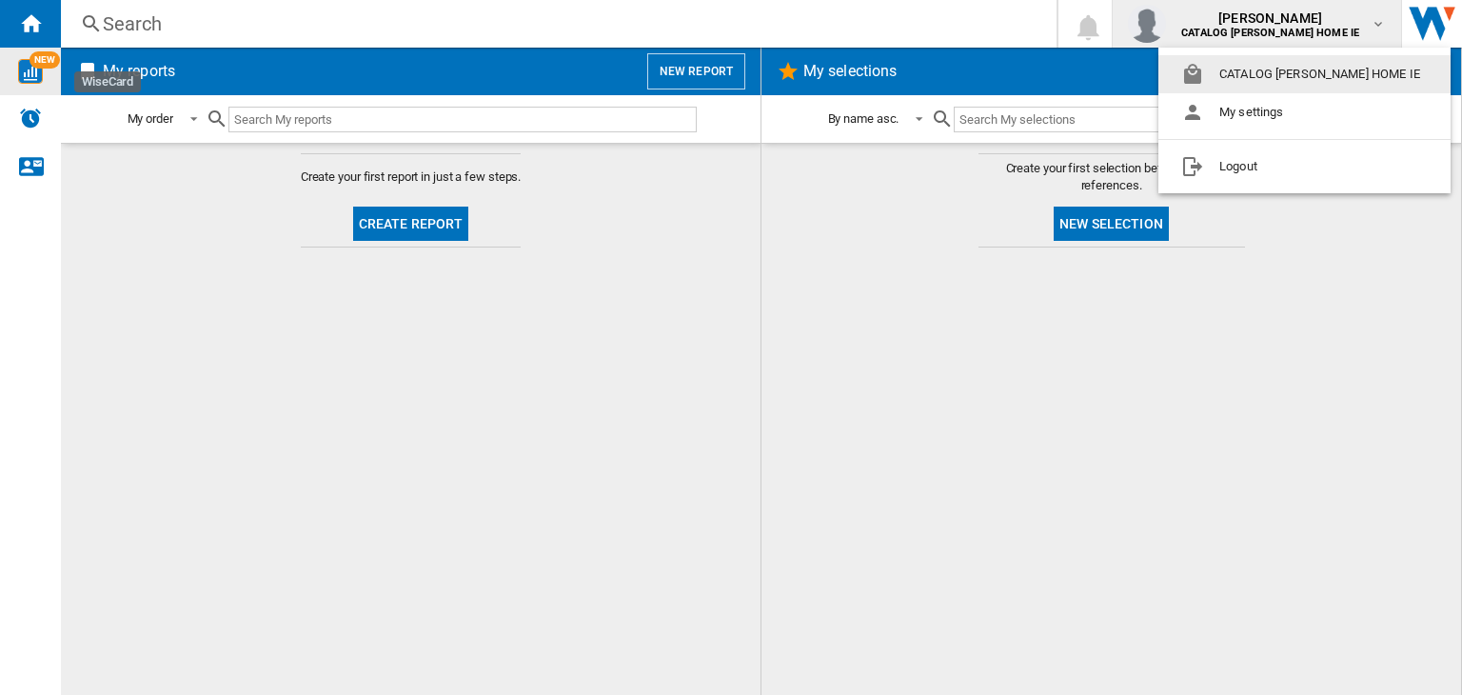
click at [1238, 14] on md-backdrop at bounding box center [731, 347] width 1462 height 695
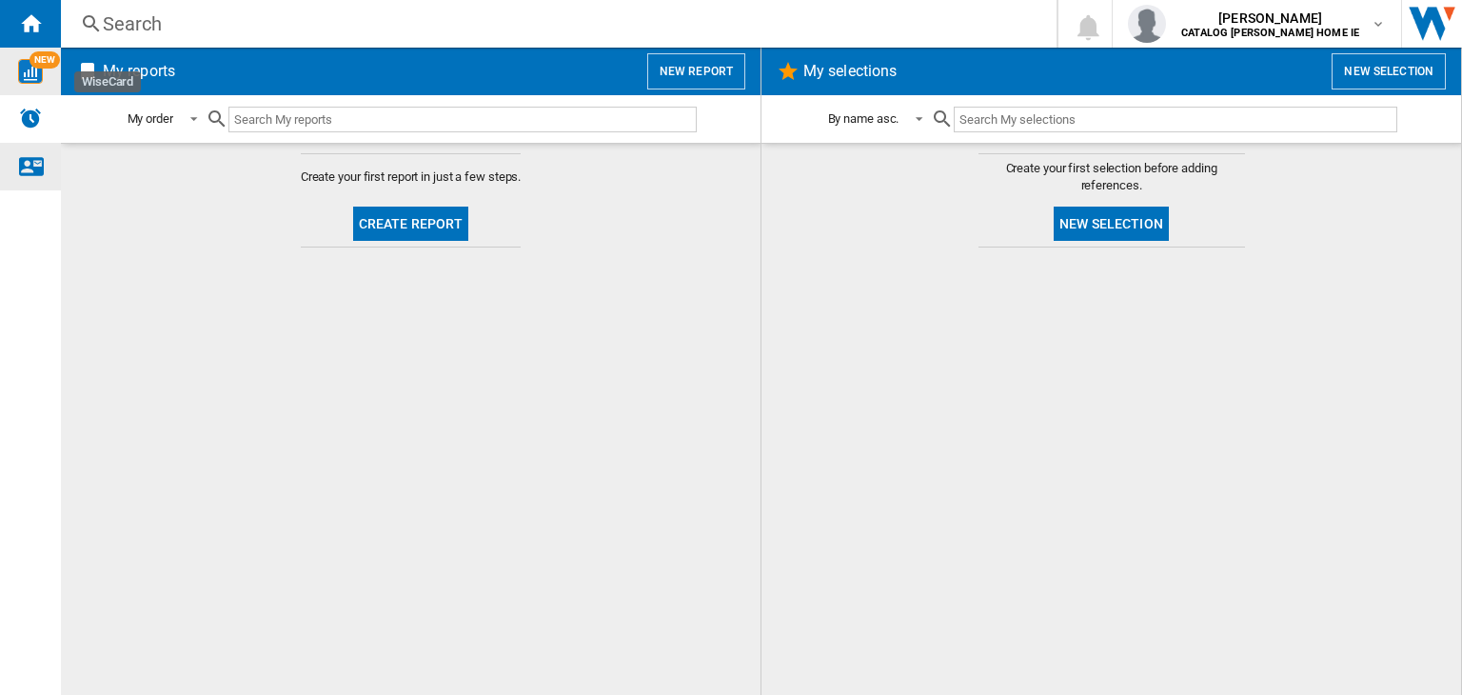
click at [30, 166] on ng-md-icon "Contact us" at bounding box center [30, 165] width 23 height 23
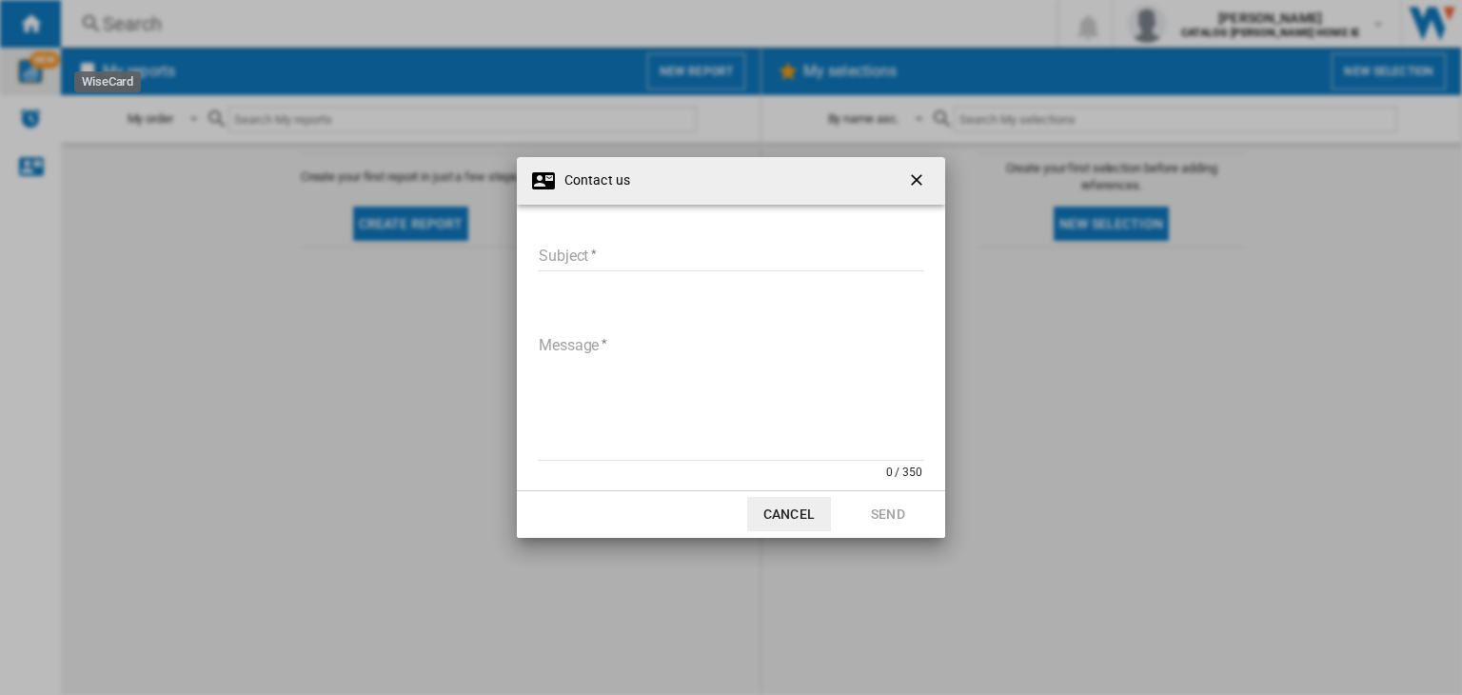
click at [715, 222] on md-dialog-content "Subject Subject required Message 0 / 350 Message required" at bounding box center [731, 347] width 428 height 285
click at [712, 243] on input "Subject" at bounding box center [731, 257] width 386 height 29
click at [918, 171] on ng-md-icon "getI18NText('BUTTONS.CLOSE_DIALOG')" at bounding box center [918, 181] width 23 height 23
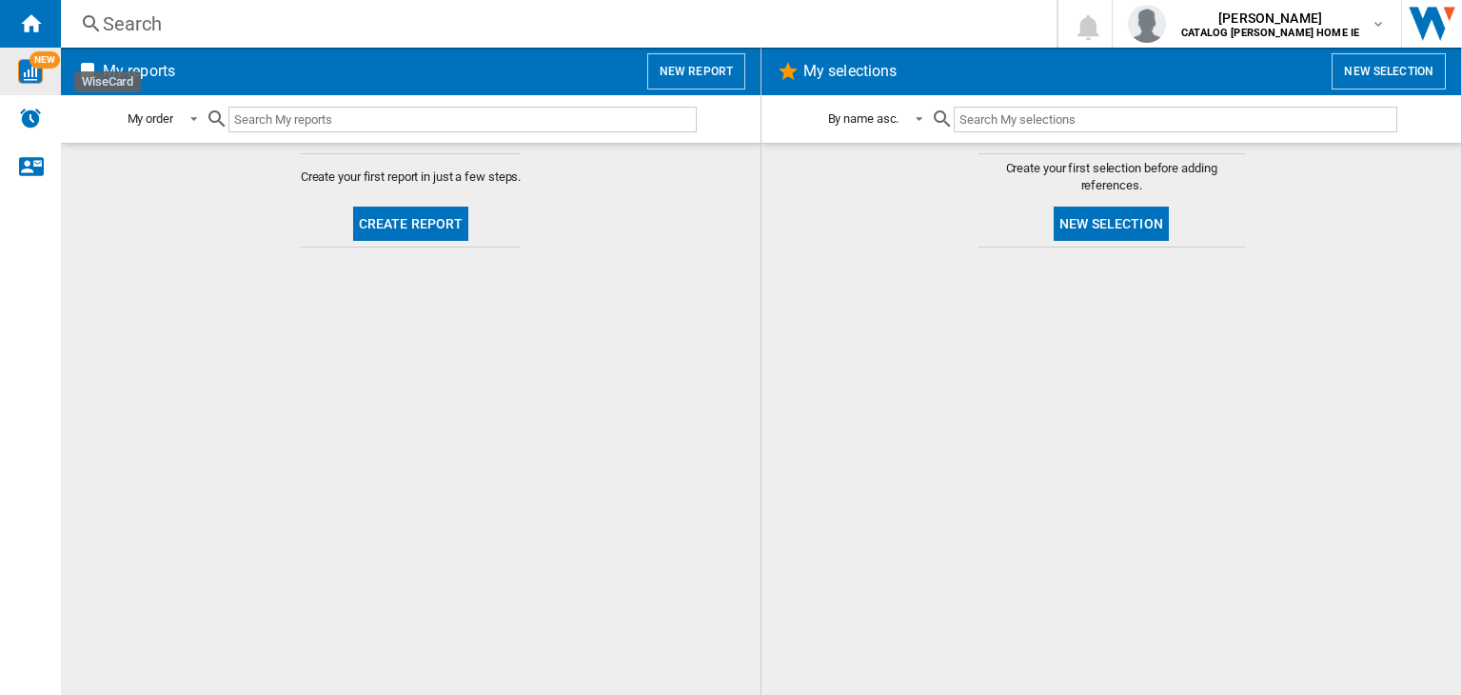
click at [120, 24] on div "Search" at bounding box center [555, 23] width 904 height 27
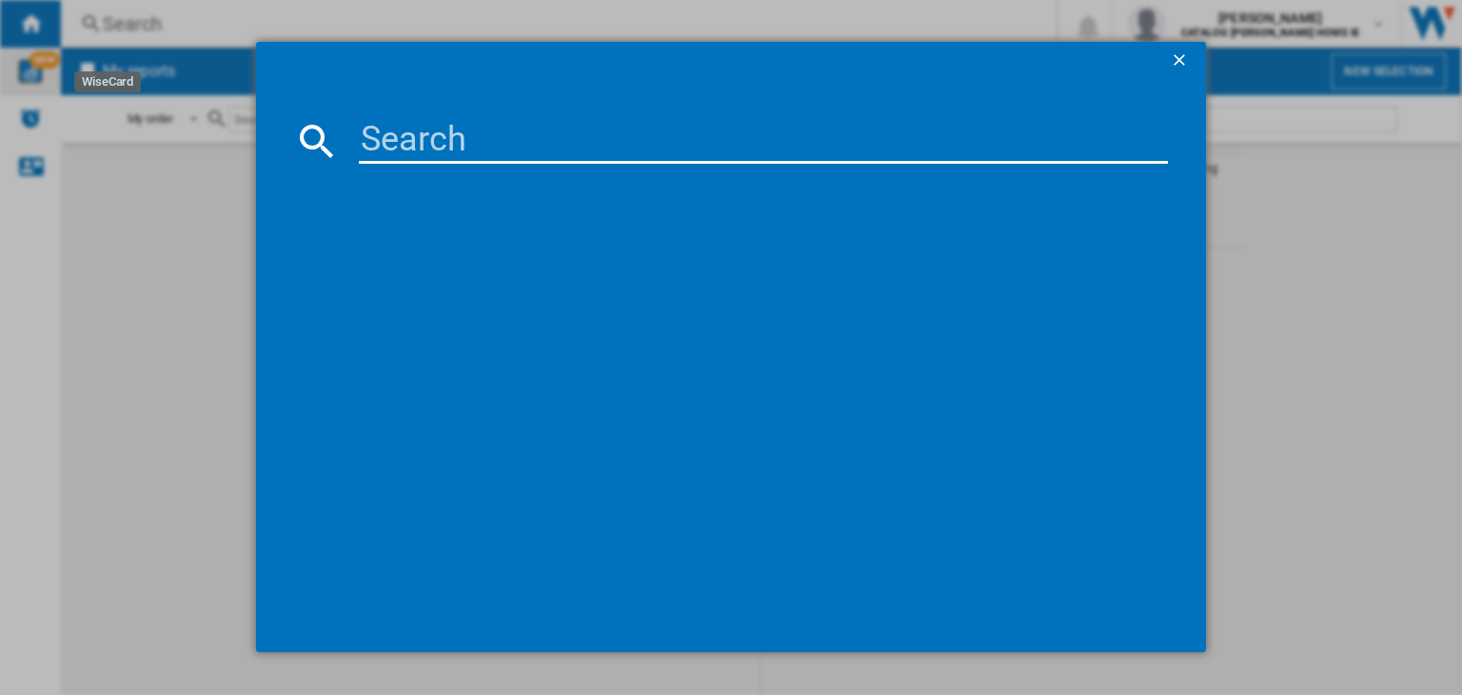
click at [1186, 52] on ng-md-icon "getI18NText('BUTTONS.CLOSE_DIALOG')" at bounding box center [1181, 61] width 23 height 23
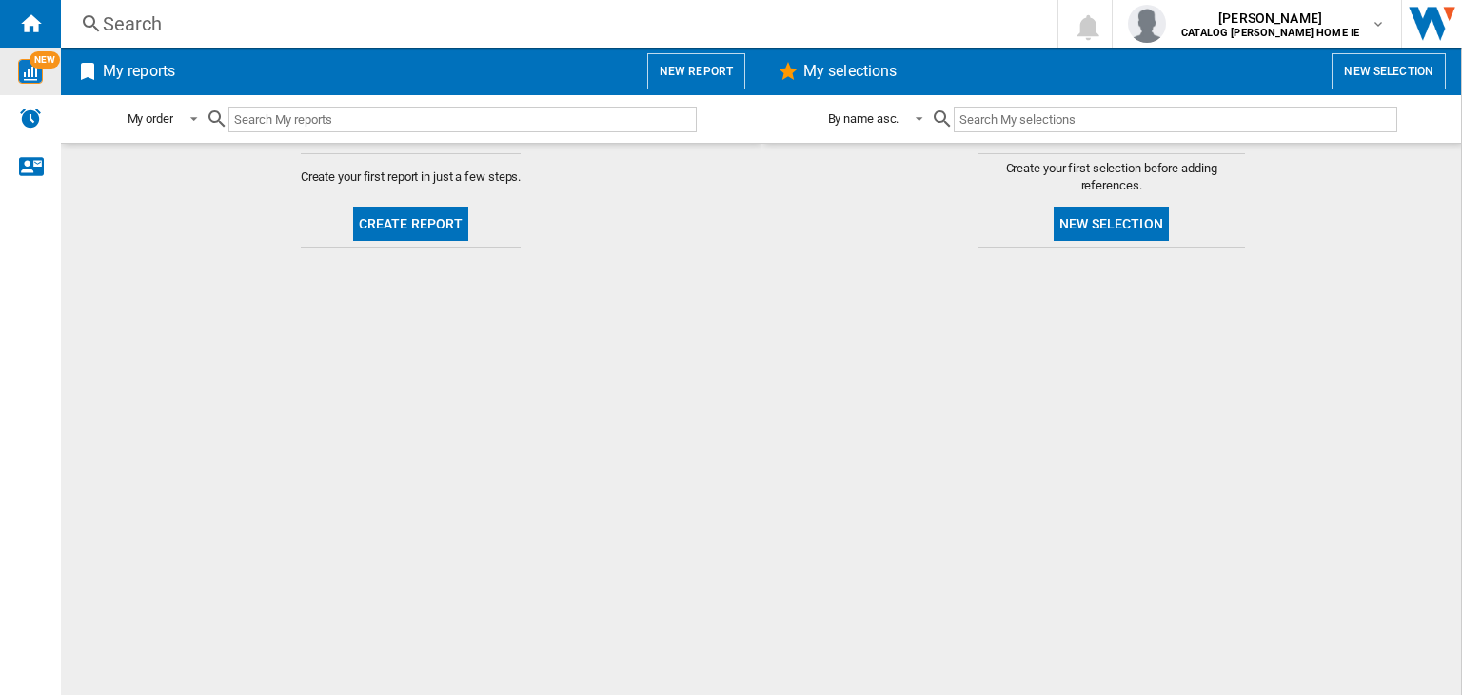
click at [123, 18] on div "Search" at bounding box center [555, 23] width 904 height 27
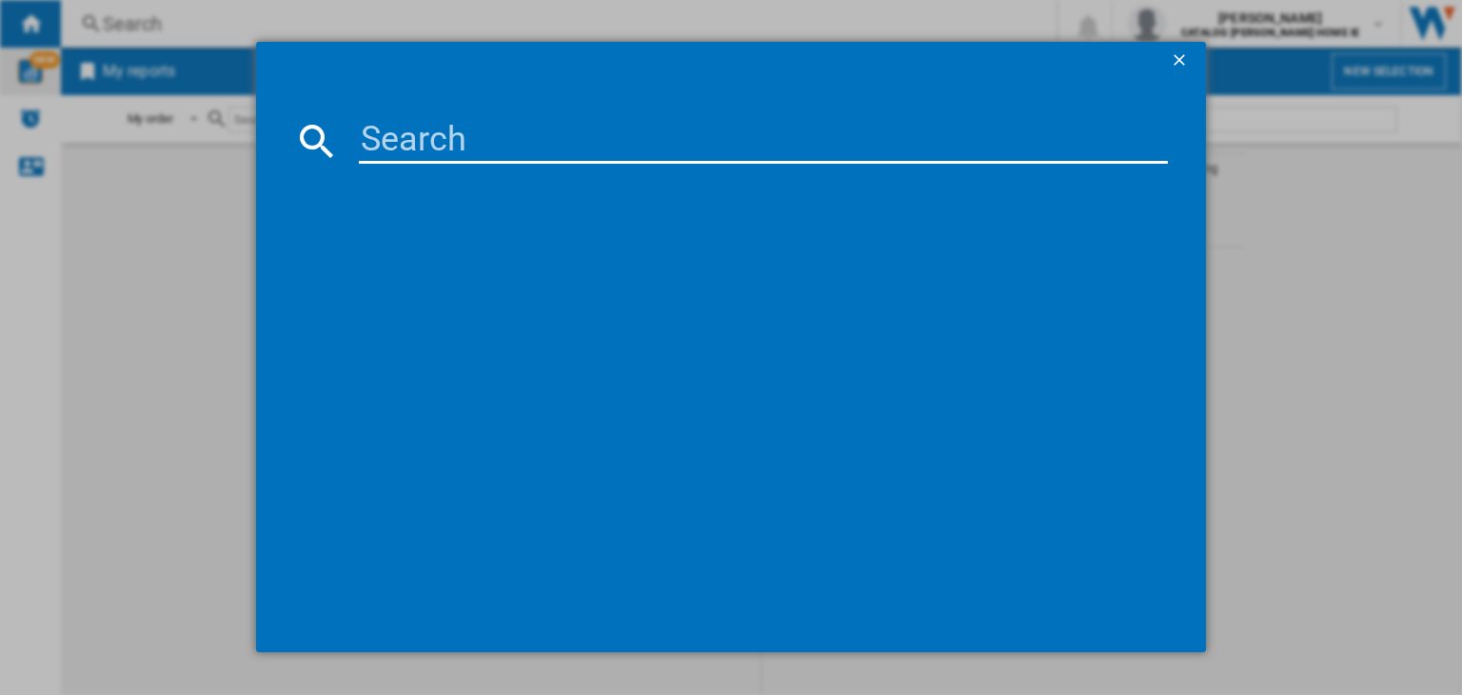
click at [449, 115] on md-dialog-content at bounding box center [731, 366] width 950 height 573
click at [448, 134] on input at bounding box center [763, 141] width 809 height 46
type input "-"
type input "product"
click at [1184, 51] on ng-md-icon "getI18NText('BUTTONS.CLOSE_DIALOG')" at bounding box center [1181, 61] width 23 height 23
